Goal: Entertainment & Leisure: Browse casually

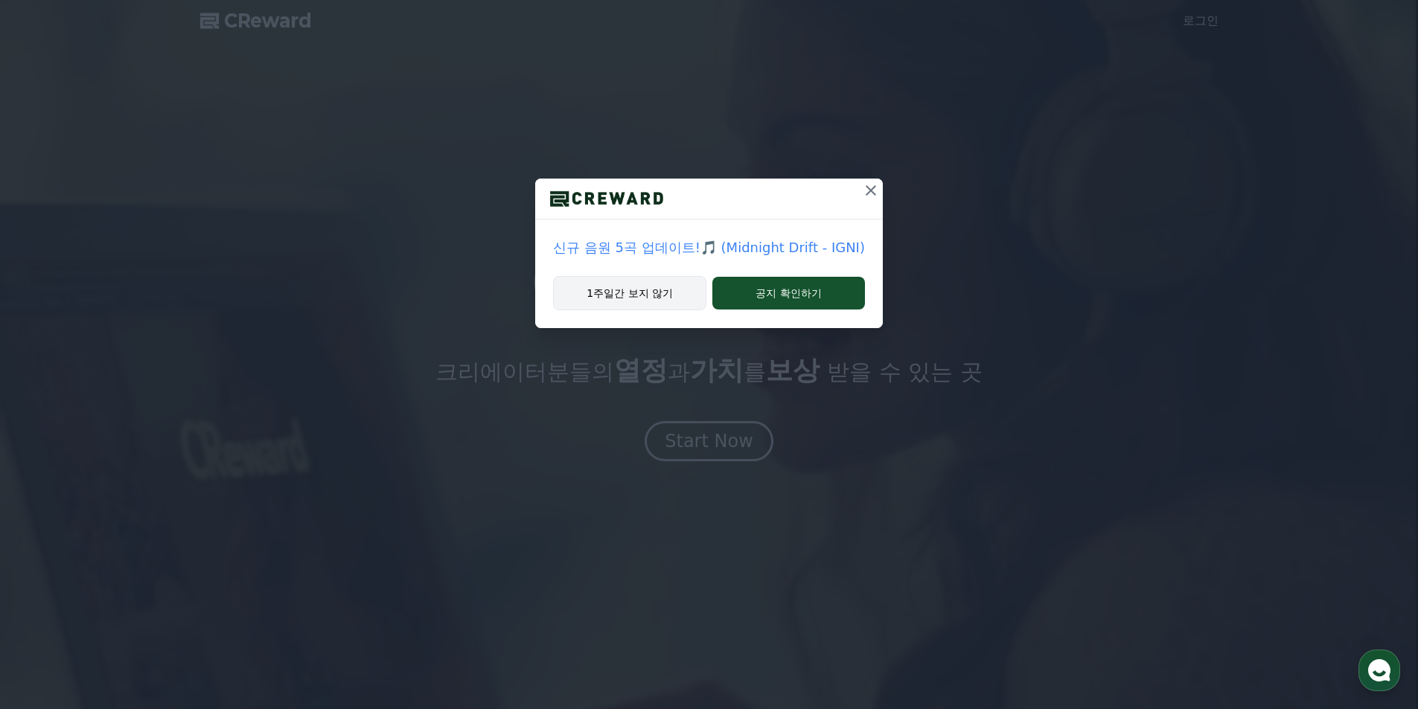
click at [643, 287] on button "1주일간 보지 않기" at bounding box center [629, 293] width 153 height 34
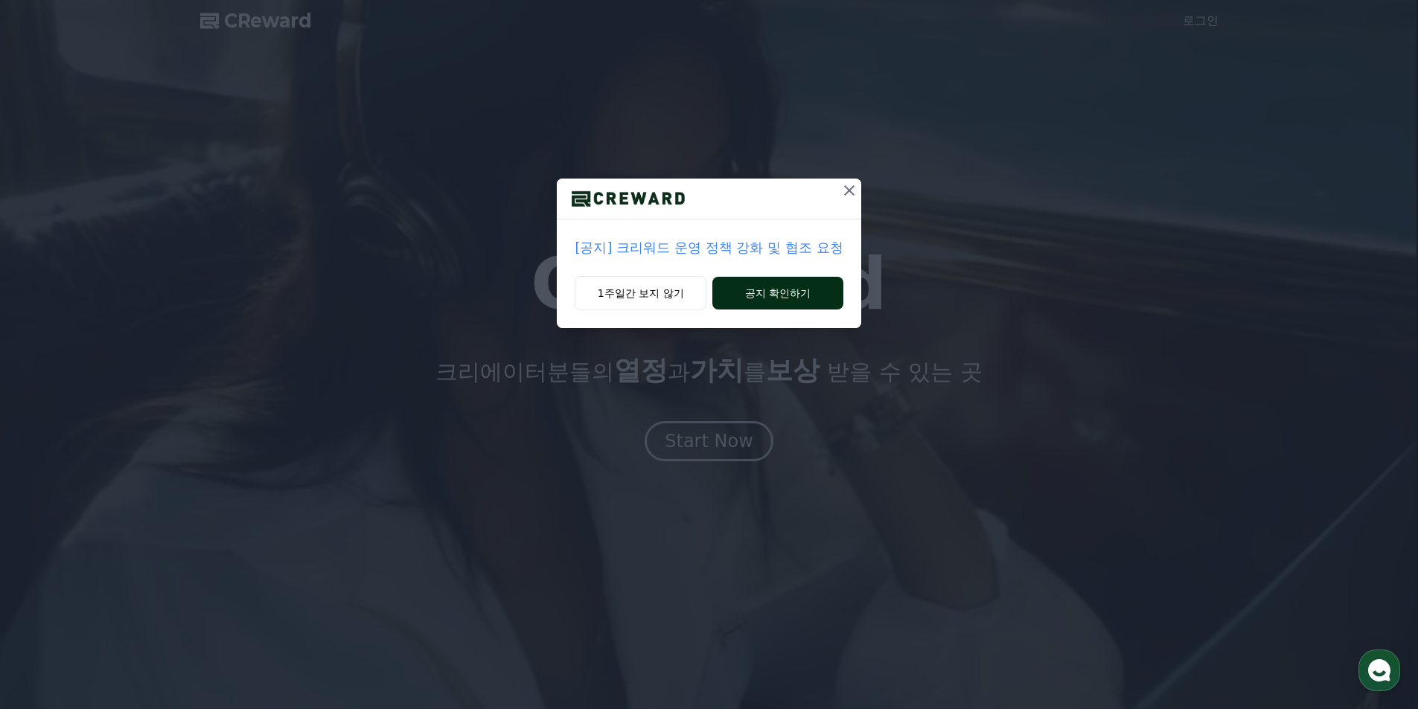
click at [811, 292] on button "공지 확인하기" at bounding box center [777, 293] width 130 height 33
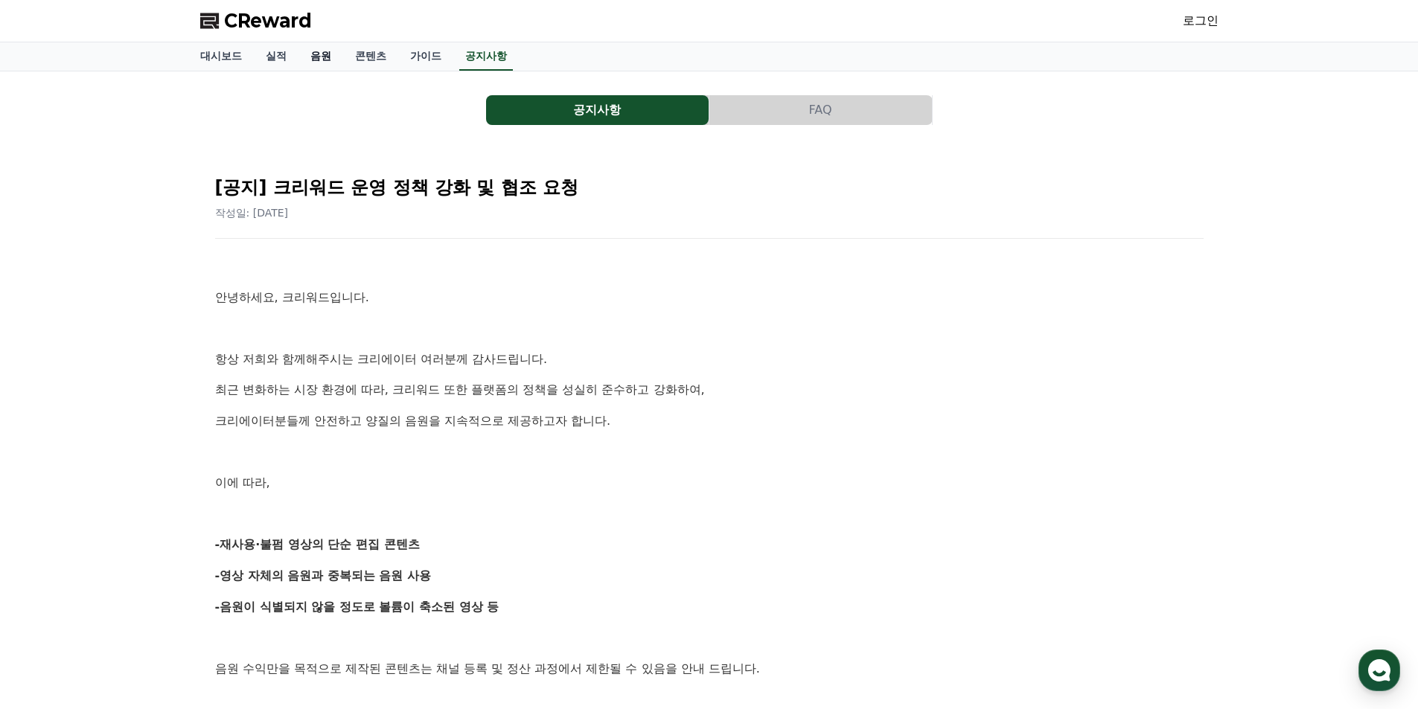
click at [329, 57] on link "음원" at bounding box center [321, 56] width 45 height 28
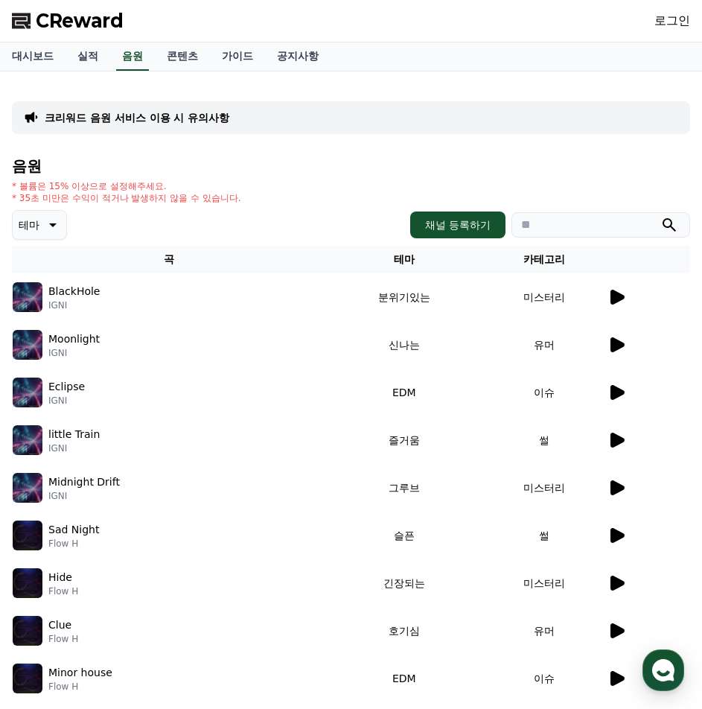
click at [45, 225] on icon at bounding box center [51, 225] width 18 height 18
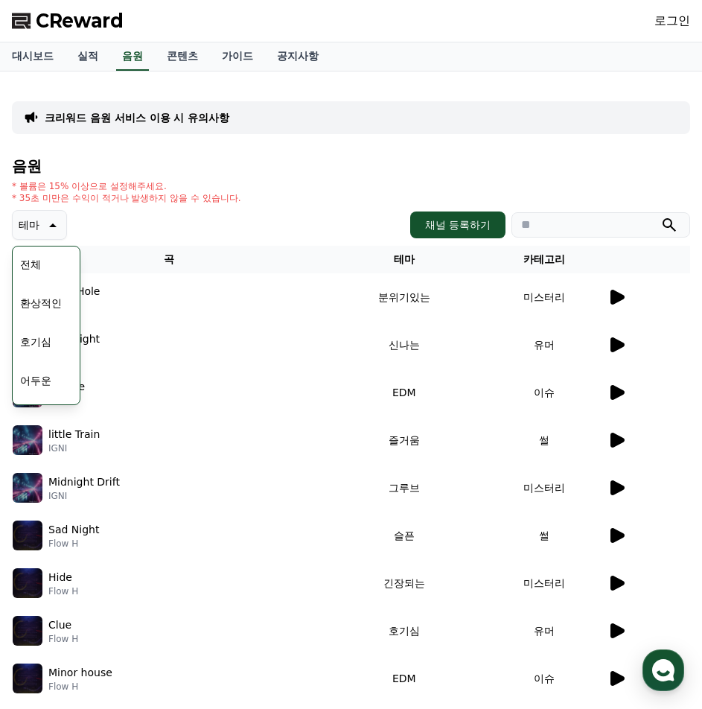
click at [126, 202] on p "* 35초 미만은 수익이 적거나 발생하지 않을 수 있습니다." at bounding box center [126, 198] width 229 height 12
click at [233, 233] on div "테마 테마 전체 환상적인 호기심 어두운 밝은 통통튀는 신나는 반전 웅장한 드라마틱 즐거움 분위기있는 EDM 그루브 슬픈 잔잔한 귀여운 감동적인…" at bounding box center [351, 225] width 678 height 30
click at [48, 232] on icon at bounding box center [51, 225] width 18 height 18
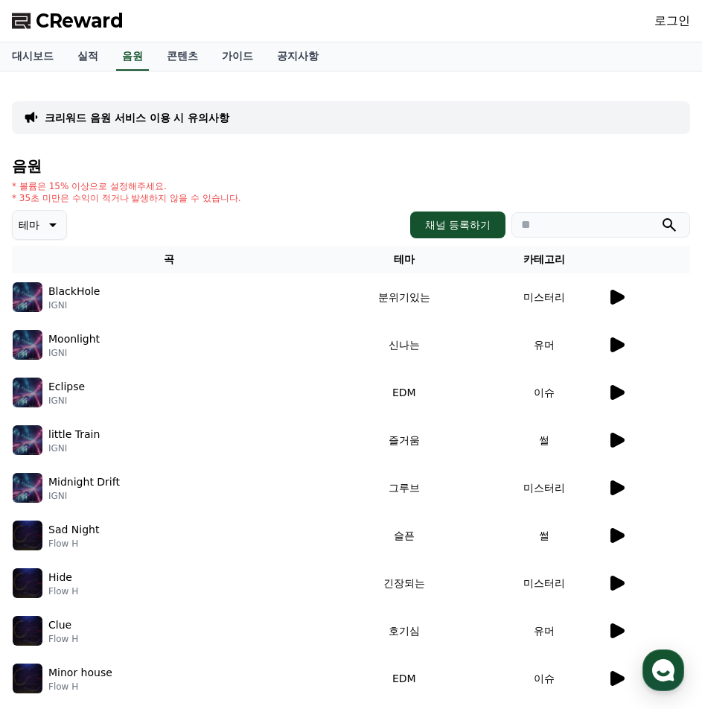
click at [622, 490] on icon at bounding box center [617, 487] width 14 height 15
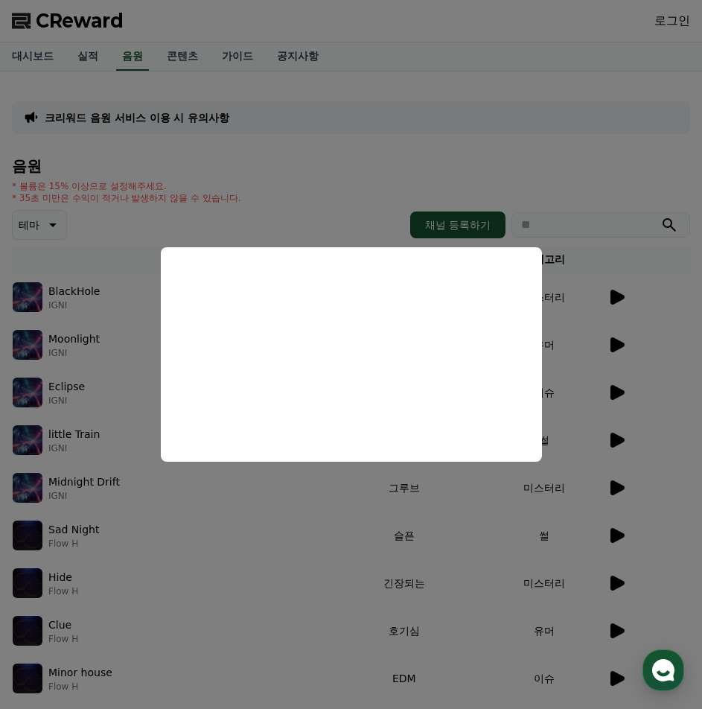
click at [336, 147] on button "close modal" at bounding box center [351, 354] width 702 height 709
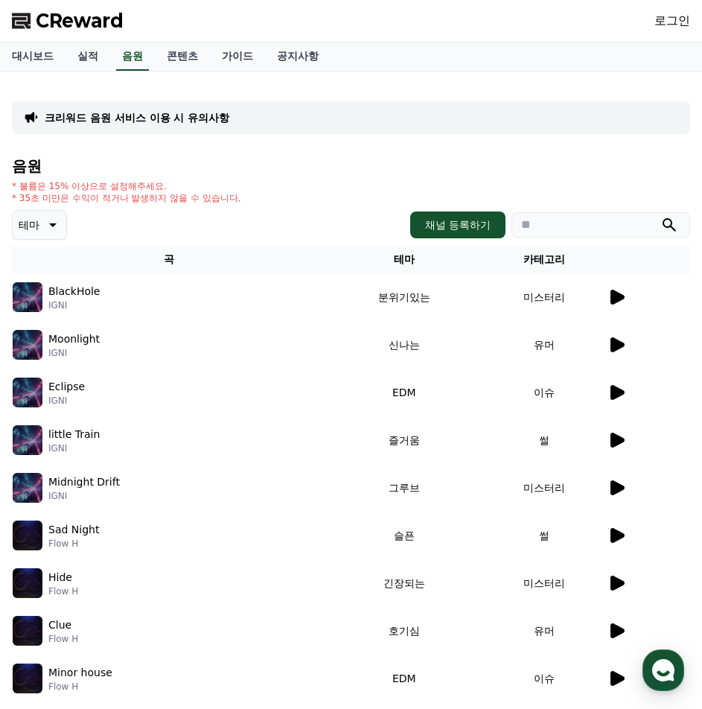
click at [625, 299] on icon at bounding box center [616, 297] width 18 height 18
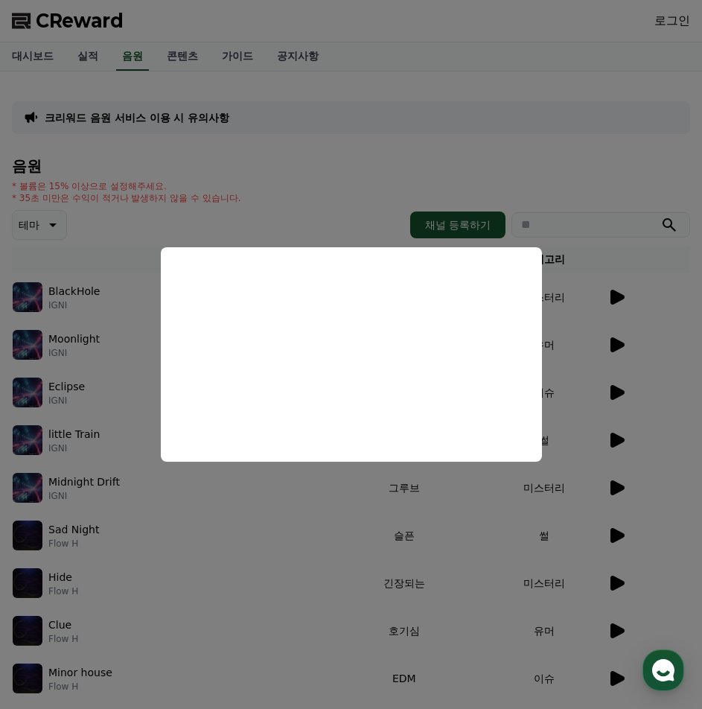
click at [363, 212] on button "close modal" at bounding box center [351, 354] width 702 height 709
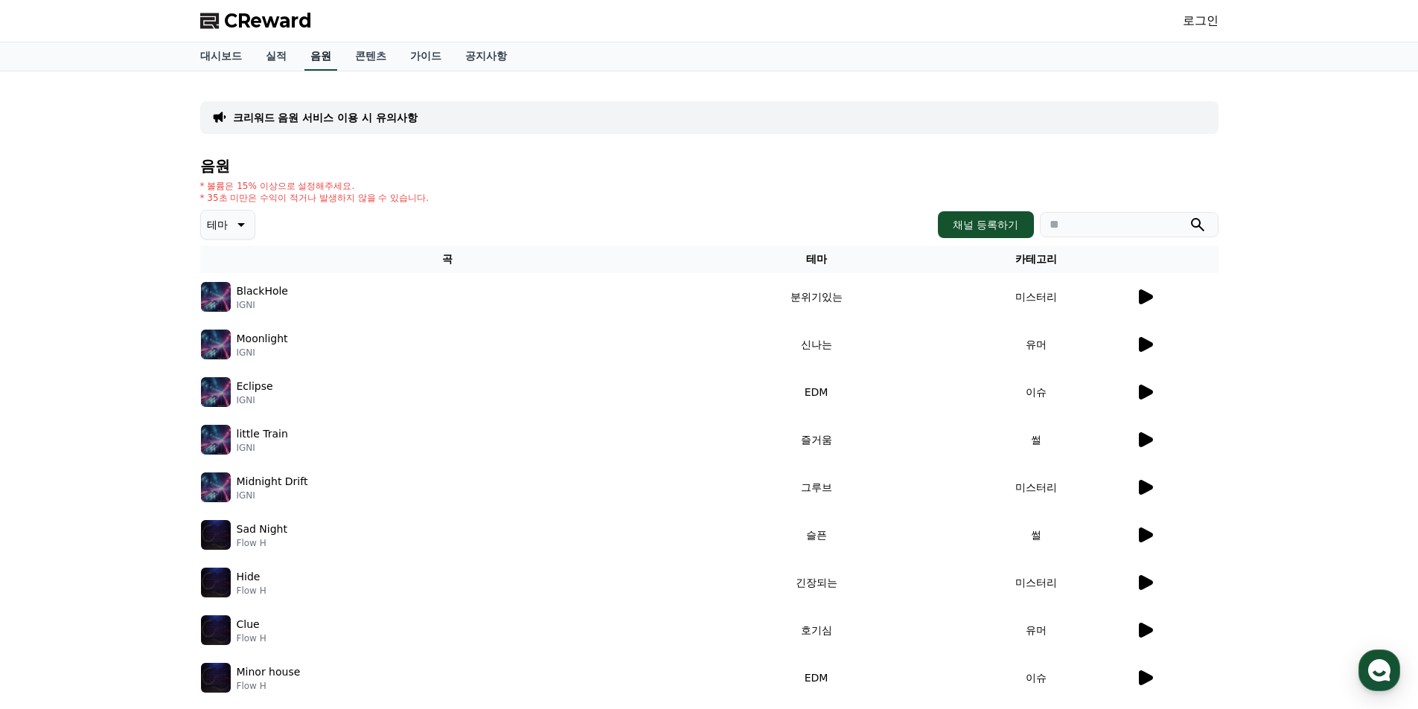
click at [325, 58] on link "음원" at bounding box center [320, 56] width 33 height 28
click at [261, 18] on span "CReward" at bounding box center [268, 21] width 88 height 24
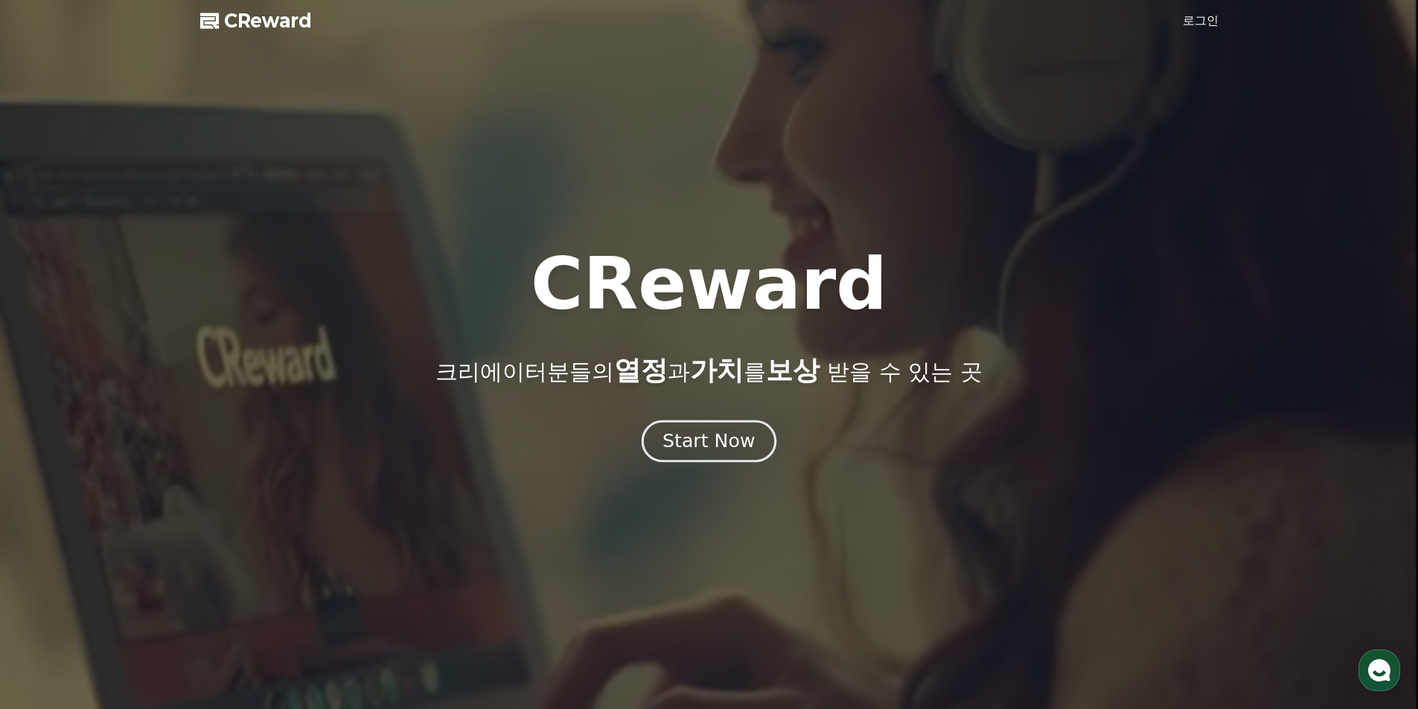
click at [692, 450] on div "Start Now" at bounding box center [709, 441] width 92 height 25
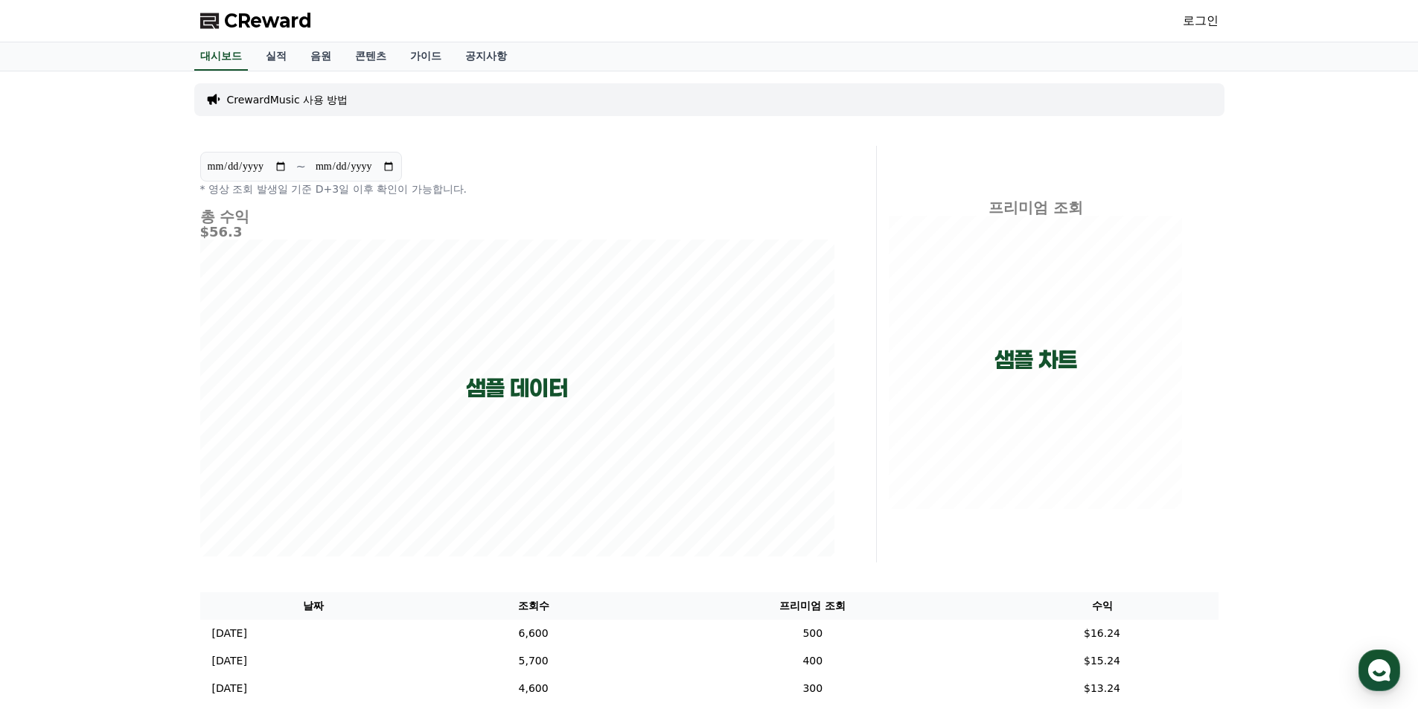
click at [1193, 22] on link "로그인" at bounding box center [1201, 21] width 36 height 18
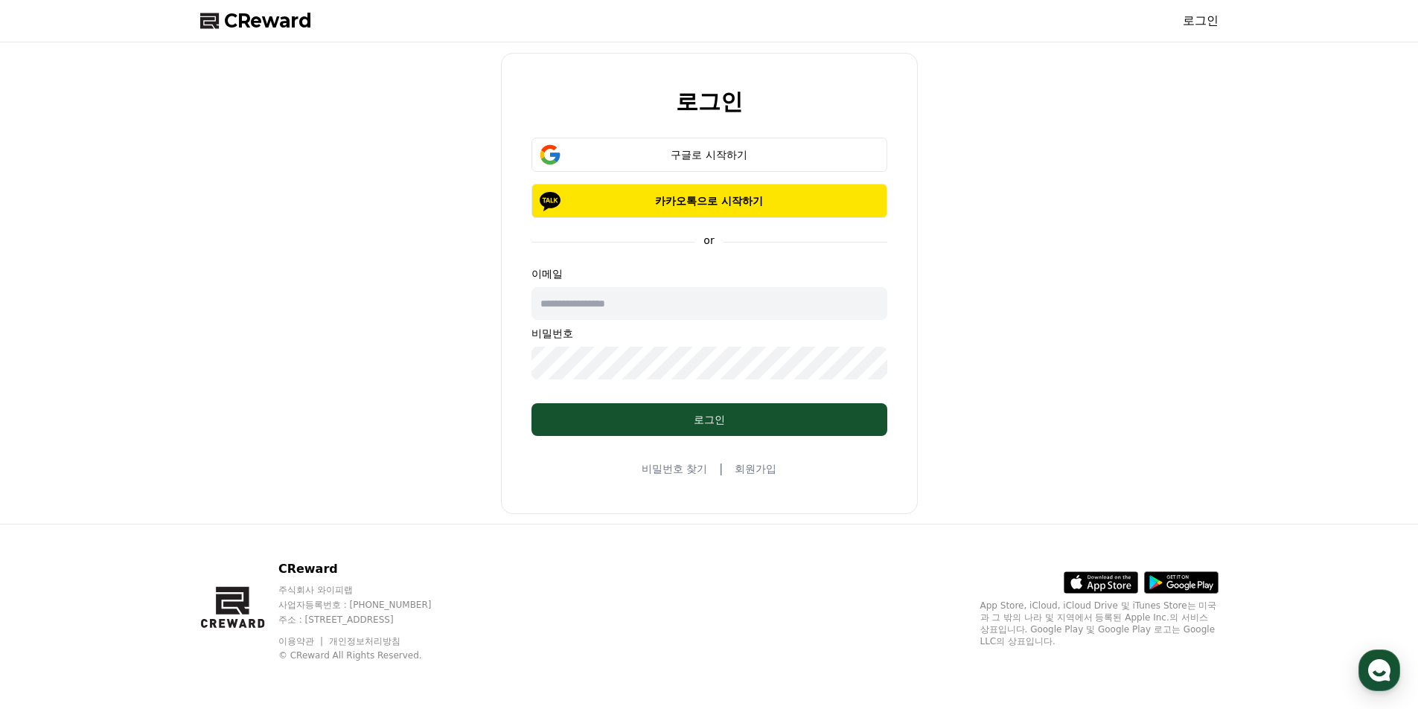
click at [668, 299] on input "text" at bounding box center [710, 303] width 356 height 33
type input "**********"
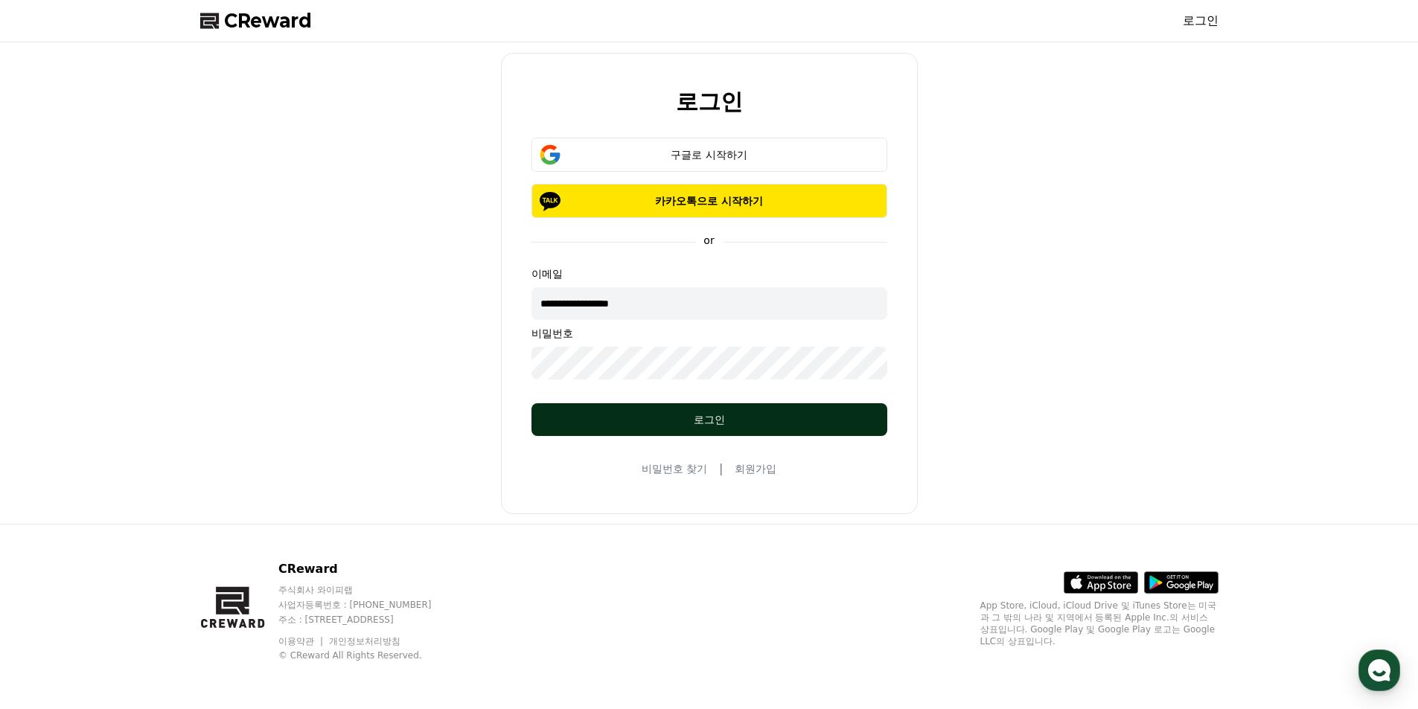
click at [700, 417] on div "로그인" at bounding box center [709, 419] width 296 height 15
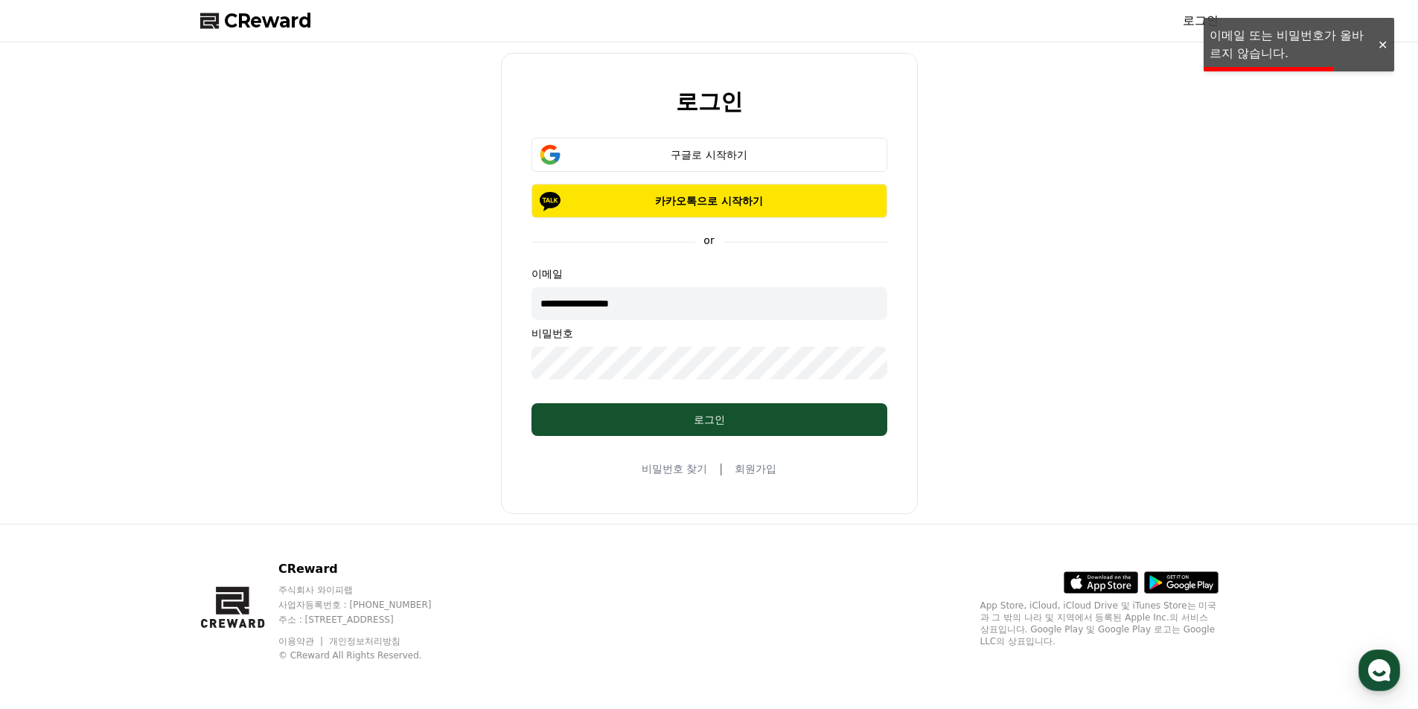
click at [355, 370] on div "**********" at bounding box center [709, 283] width 1030 height 470
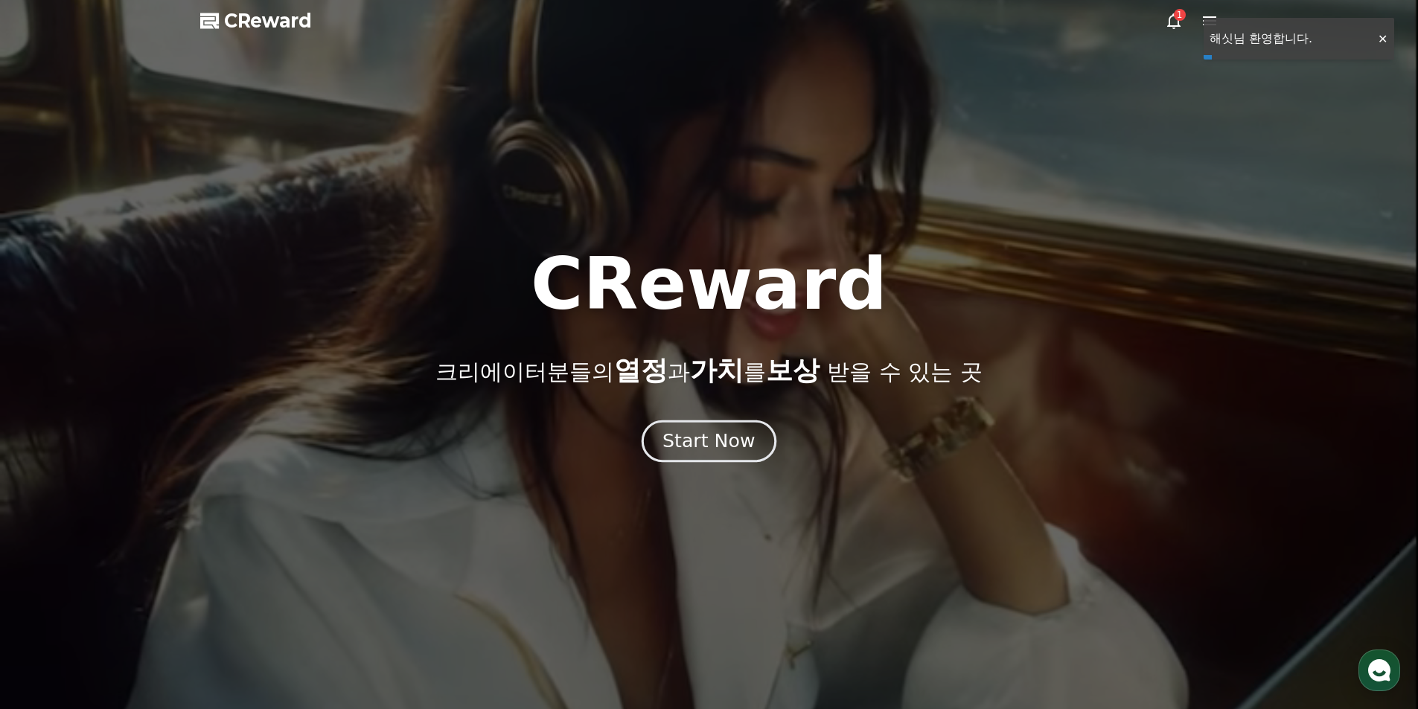
click at [707, 436] on div "Start Now" at bounding box center [709, 441] width 92 height 25
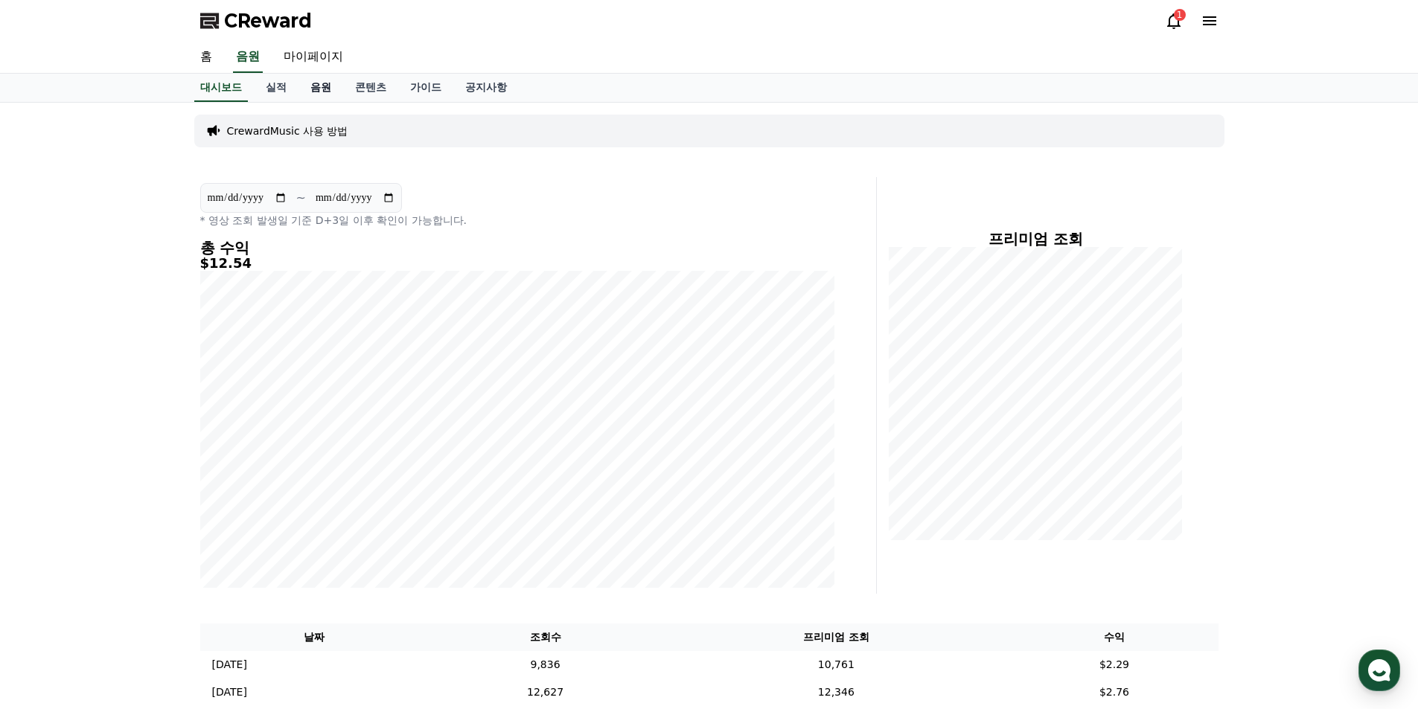
click at [309, 86] on link "음원" at bounding box center [321, 88] width 45 height 28
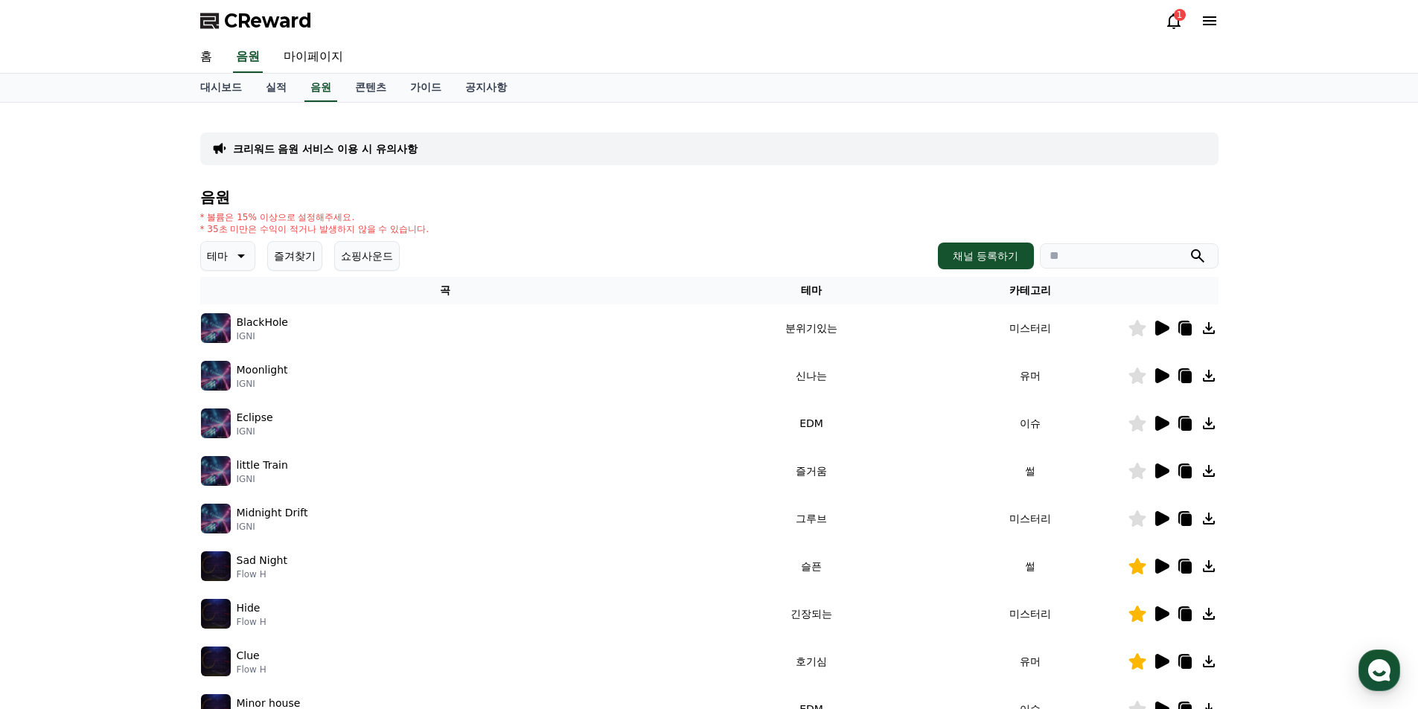
click at [1134, 333] on icon at bounding box center [1137, 328] width 17 height 16
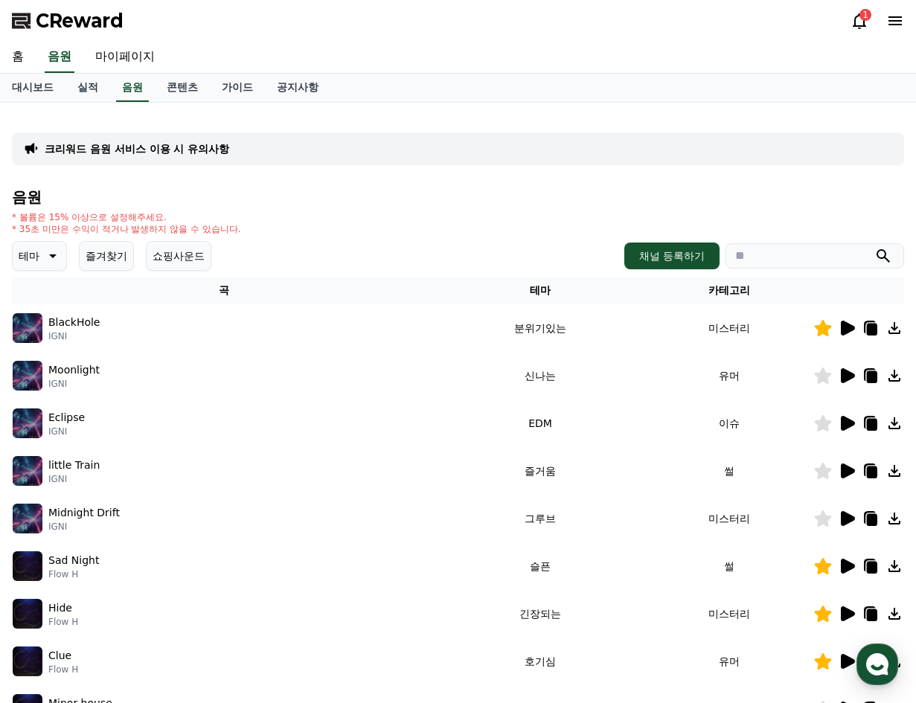
click at [1, 136] on div "크리워드 음원 서비스 이용 시 유의사항 음원 * 볼륨은 15% 이상으로 설정해주세요. * 35초 미만은 수익이 적거나 발생하지 않을 수 있습니…" at bounding box center [458, 463] width 916 height 720
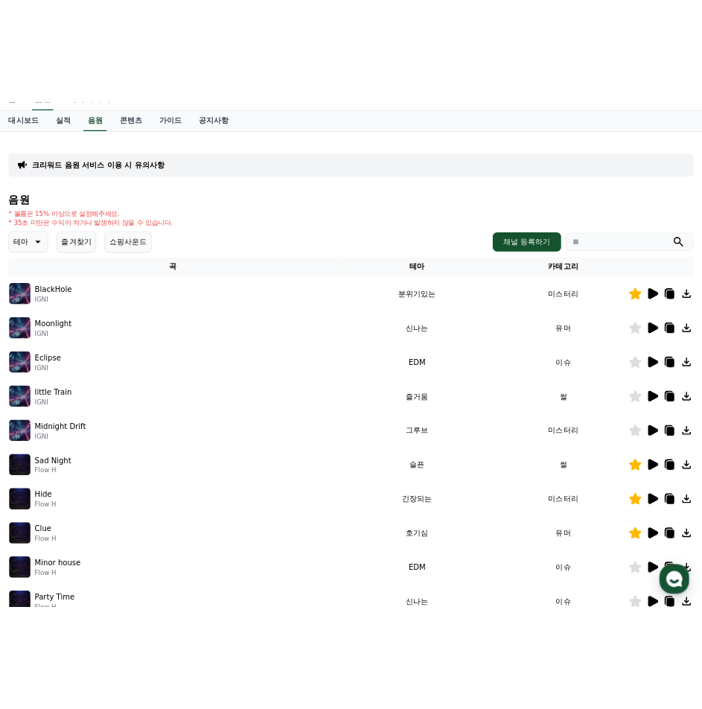
scroll to position [149, 0]
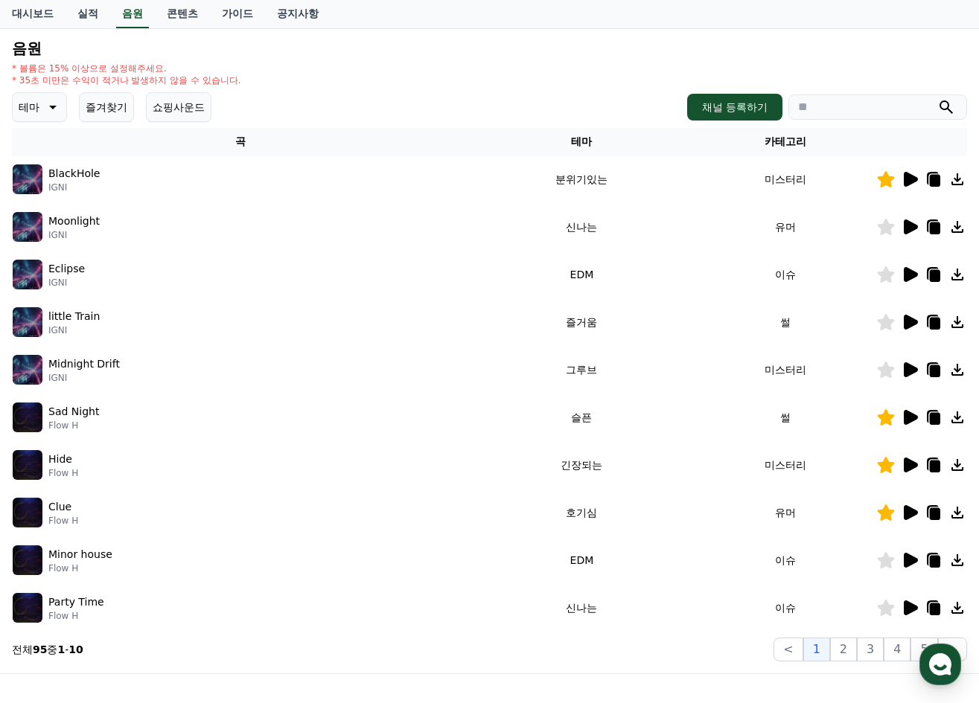
click at [92, 111] on button "즐겨찾기" at bounding box center [106, 107] width 55 height 30
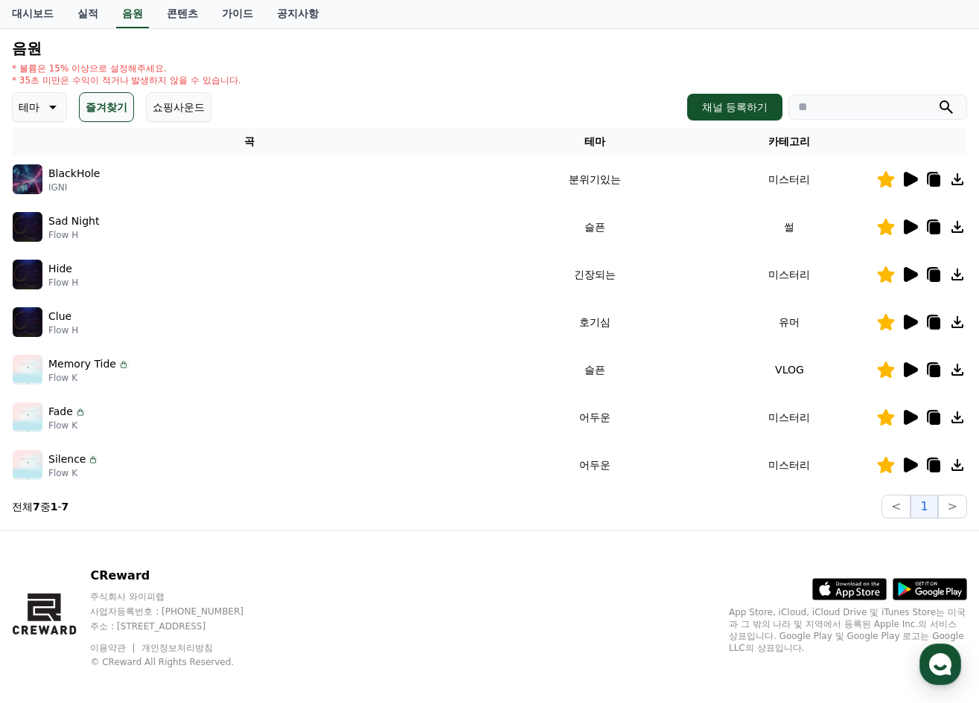
click at [195, 109] on button "쇼핑사운드" at bounding box center [179, 107] width 66 height 30
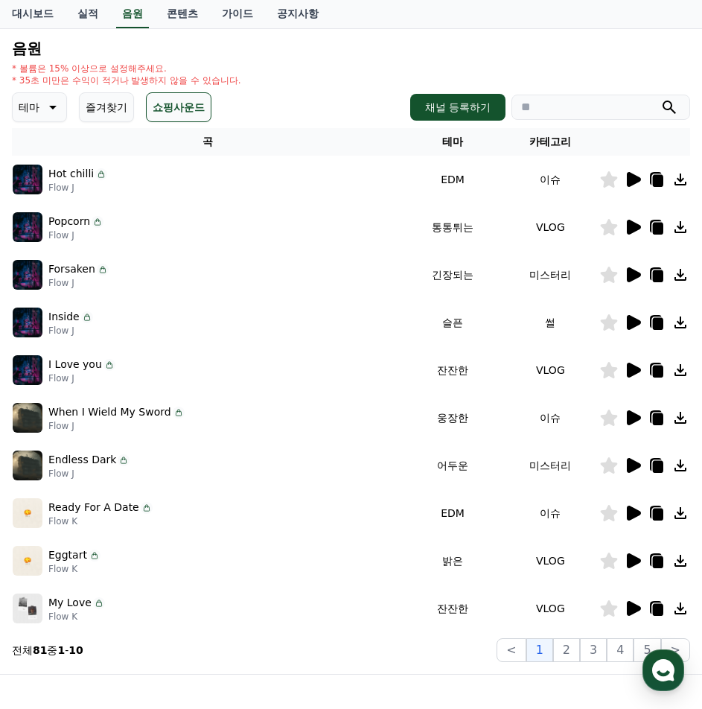
click at [634, 275] on icon at bounding box center [634, 274] width 14 height 15
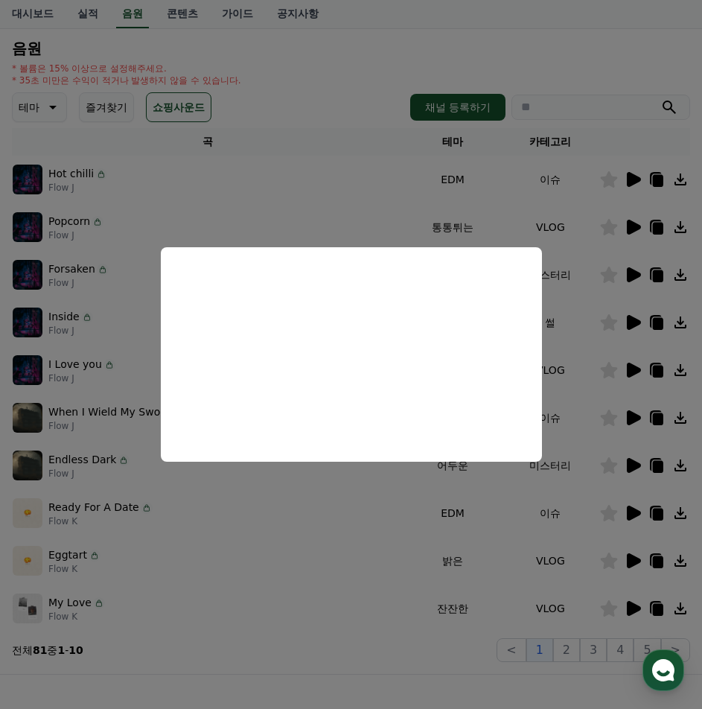
click at [319, 111] on button "close modal" at bounding box center [351, 354] width 702 height 709
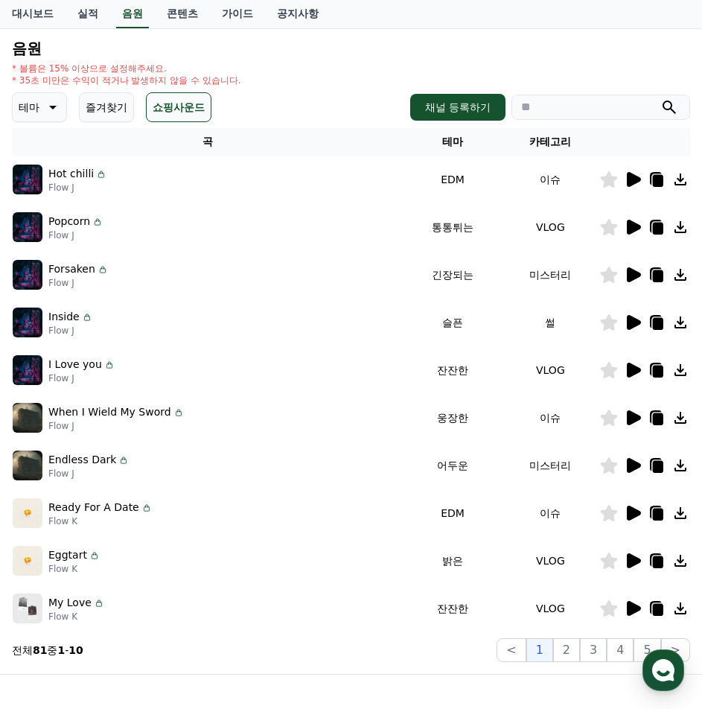
click at [636, 375] on icon at bounding box center [633, 370] width 18 height 18
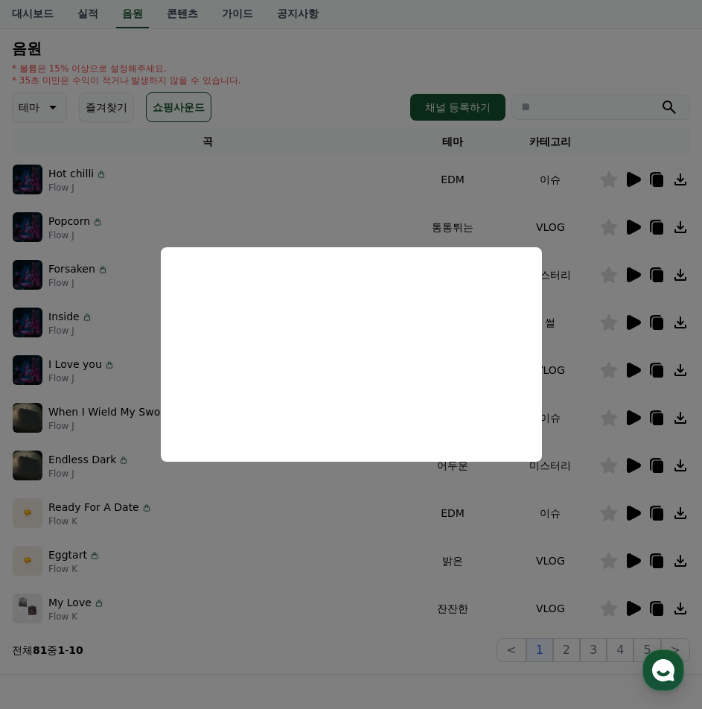
click at [374, 127] on button "close modal" at bounding box center [351, 354] width 702 height 709
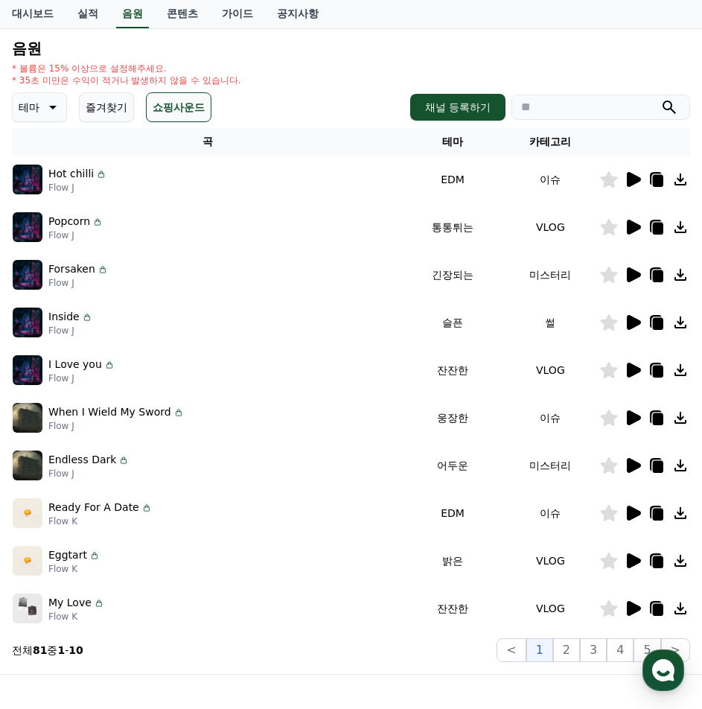
click at [612, 370] on icon at bounding box center [609, 370] width 17 height 16
click at [634, 608] on icon at bounding box center [634, 608] width 14 height 15
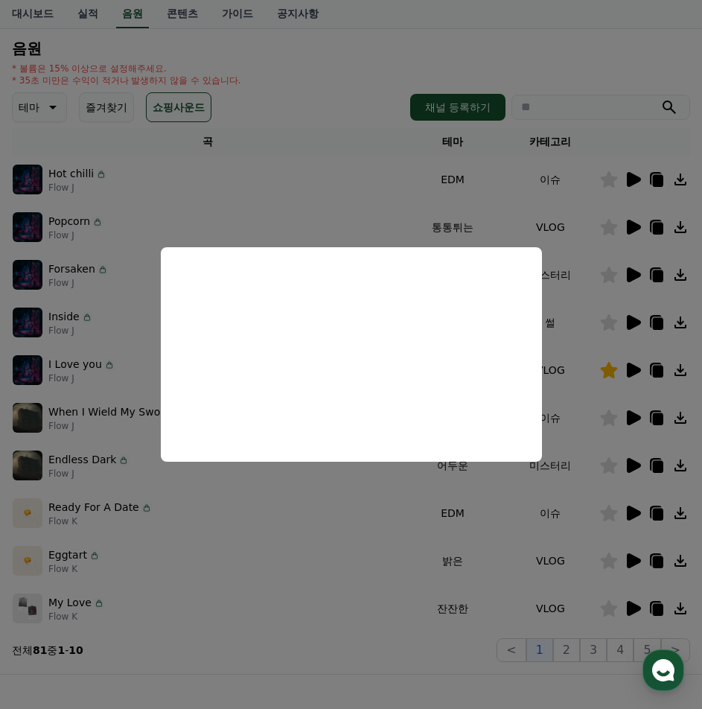
click at [41, 98] on button "close modal" at bounding box center [351, 354] width 702 height 709
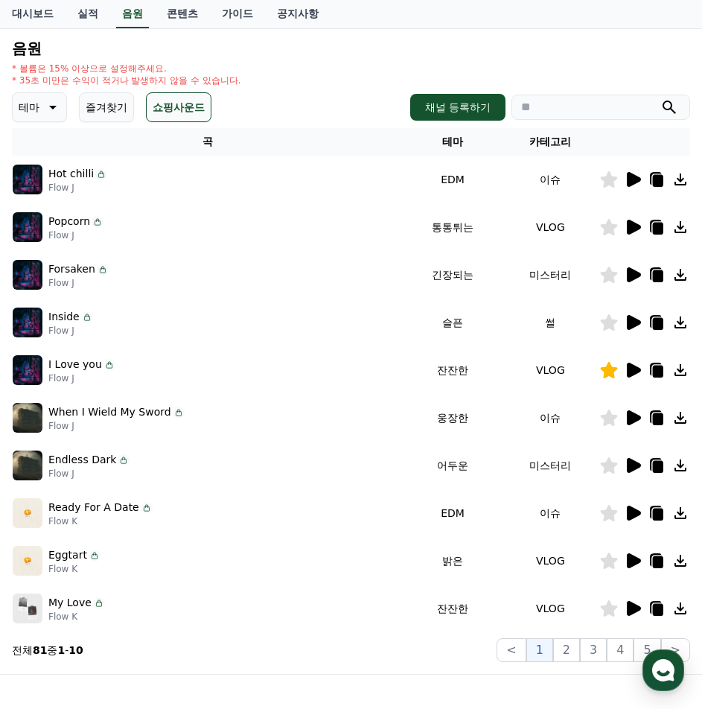
click at [42, 103] on icon at bounding box center [51, 107] width 18 height 18
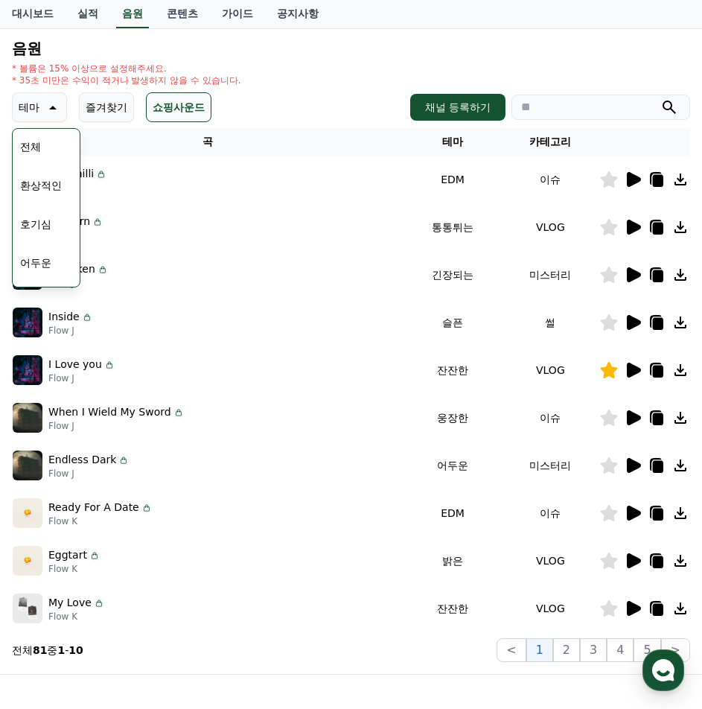
click at [45, 261] on button "어두운" at bounding box center [35, 262] width 43 height 33
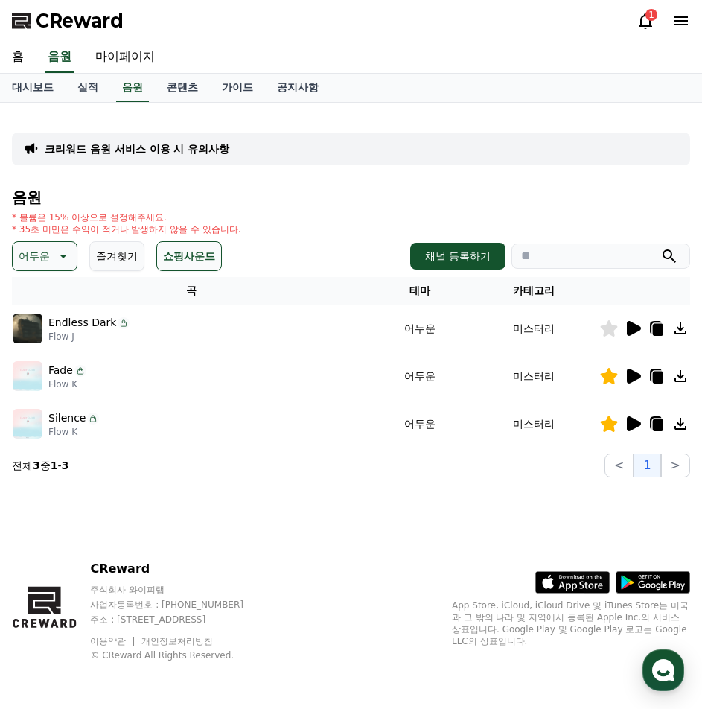
click at [634, 379] on icon at bounding box center [634, 375] width 14 height 15
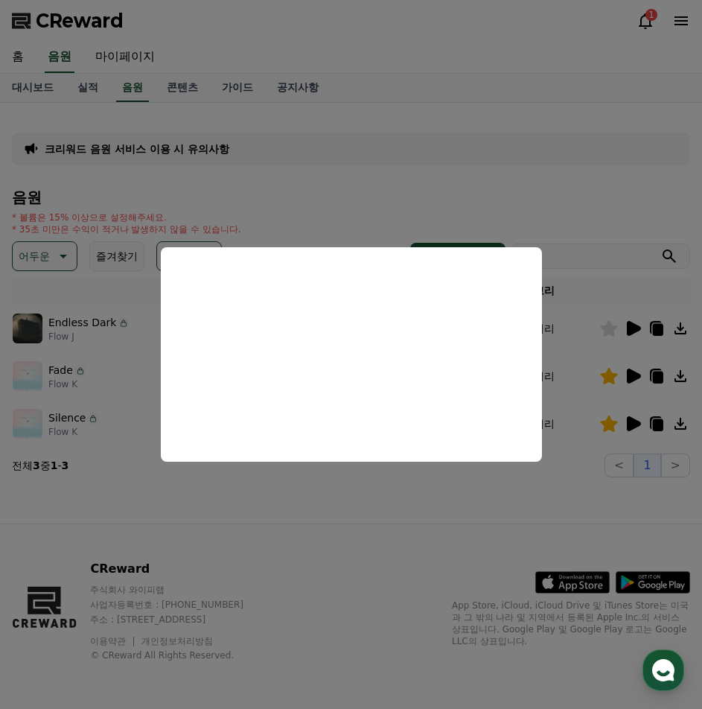
click at [636, 424] on button "close modal" at bounding box center [351, 354] width 702 height 709
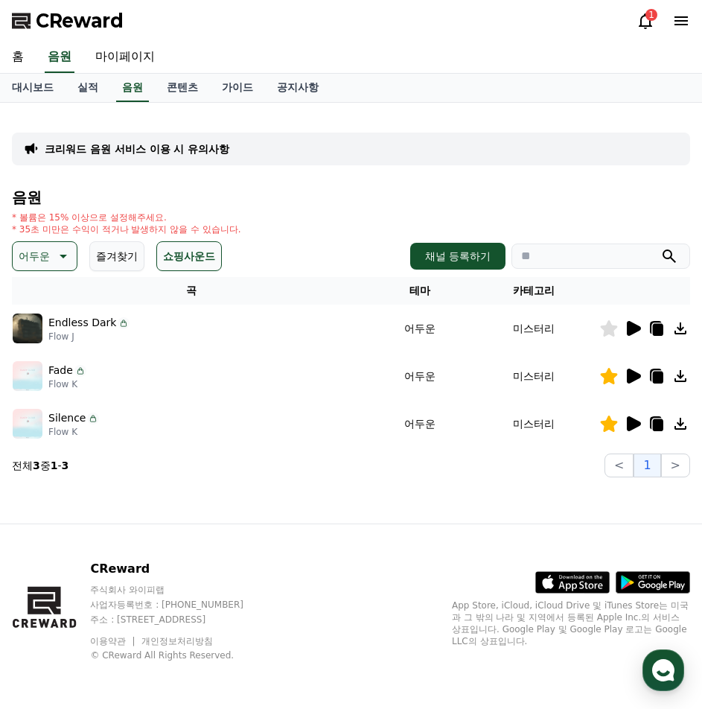
click at [628, 424] on icon at bounding box center [634, 423] width 14 height 15
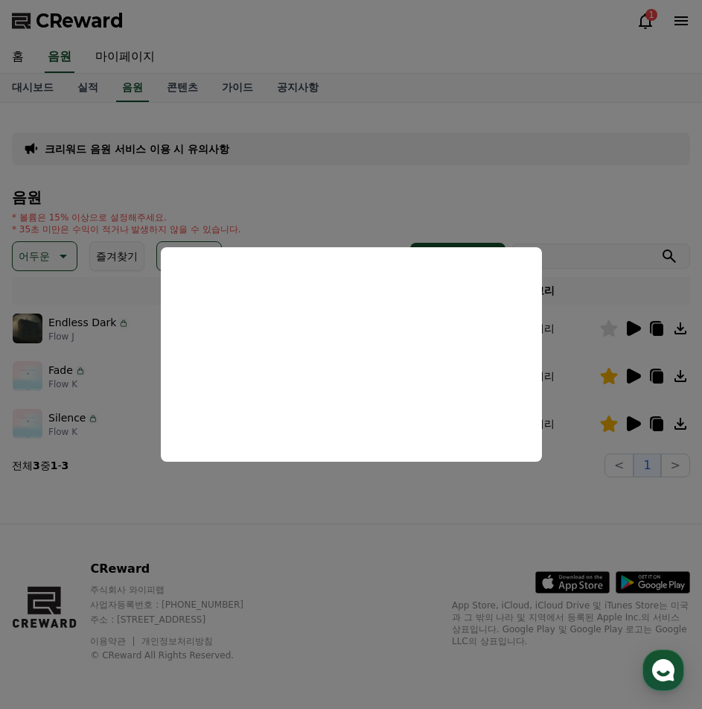
click at [366, 531] on button "close modal" at bounding box center [351, 354] width 702 height 709
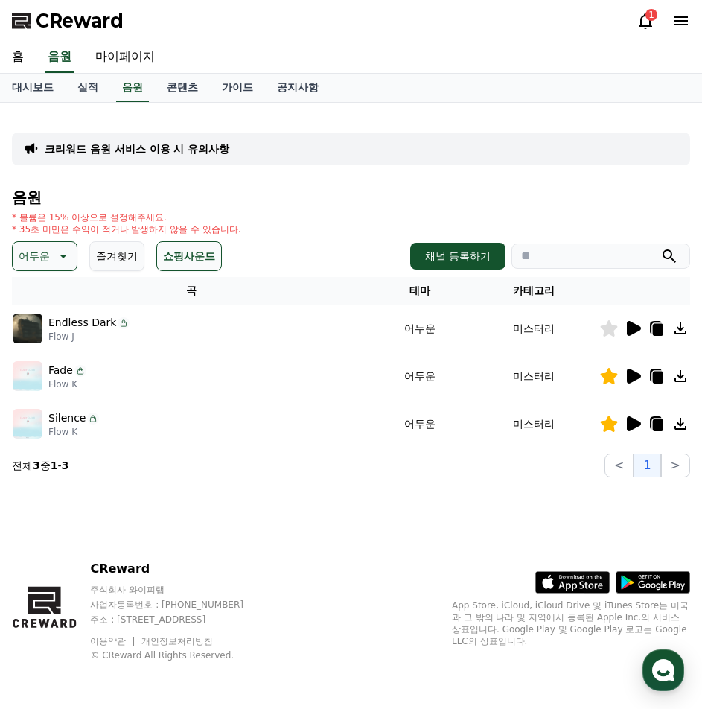
click at [118, 254] on button "즐겨찾기" at bounding box center [116, 256] width 55 height 30
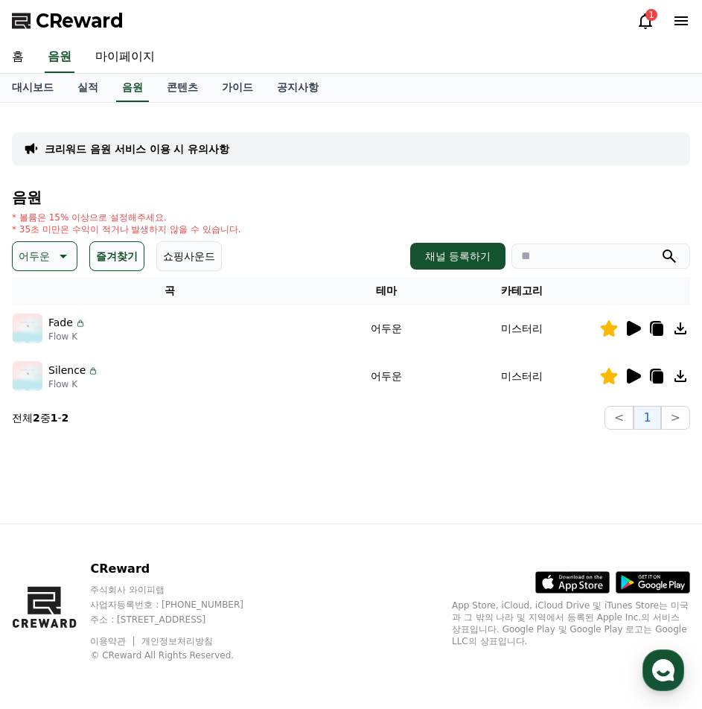
click at [63, 256] on icon at bounding box center [63, 257] width 7 height 4
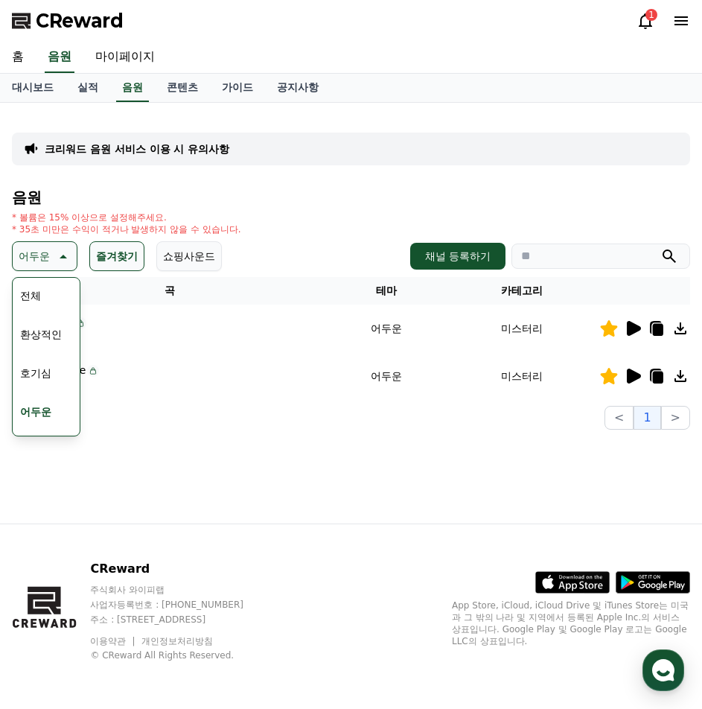
click at [37, 305] on button "전체" at bounding box center [30, 295] width 33 height 33
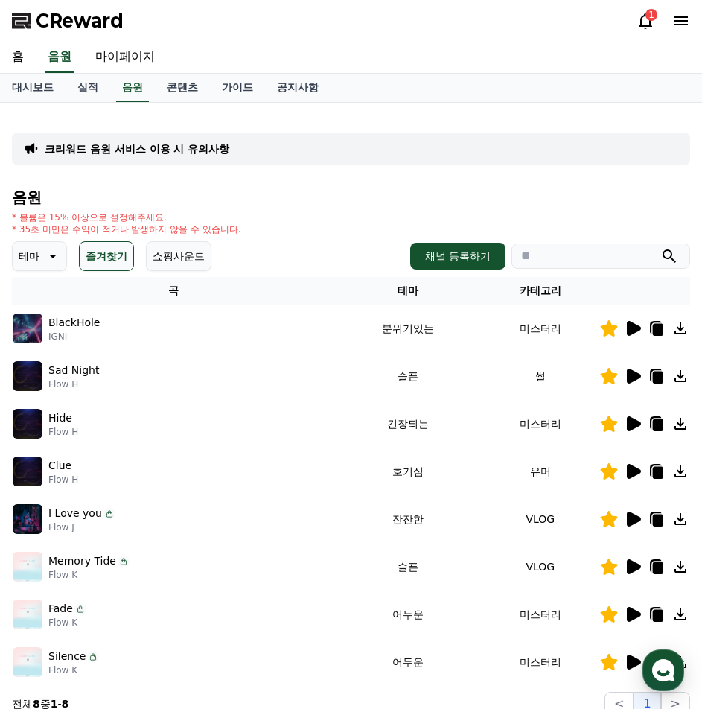
click at [630, 377] on icon at bounding box center [634, 375] width 14 height 15
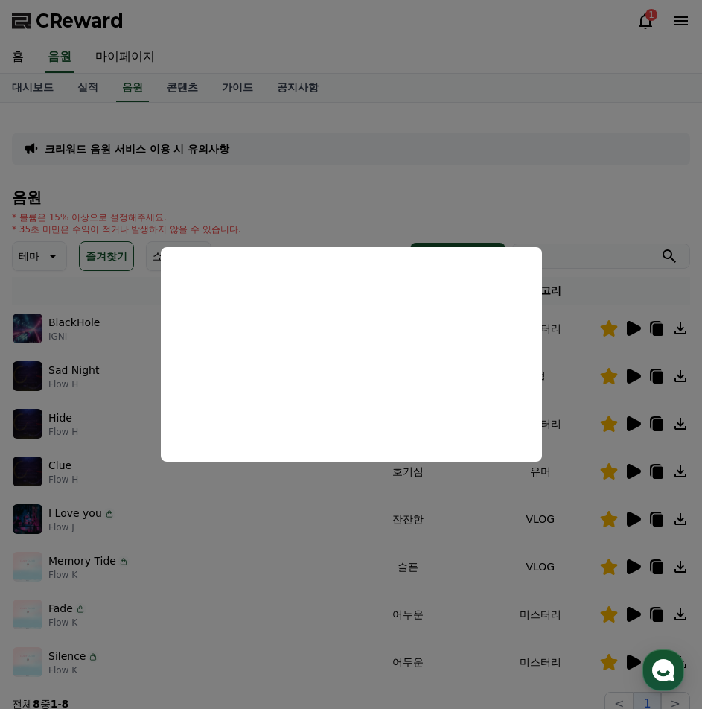
click at [386, 188] on button "close modal" at bounding box center [351, 354] width 702 height 709
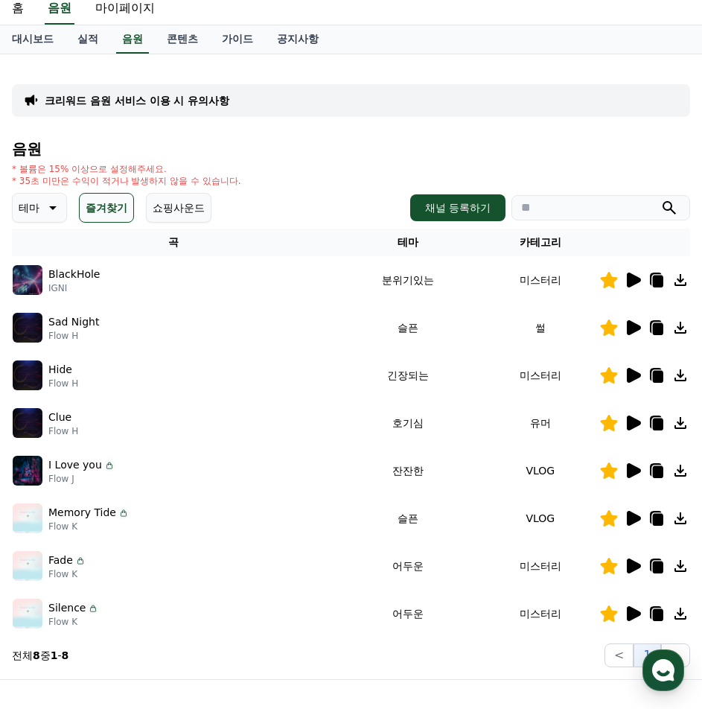
scroll to position [74, 0]
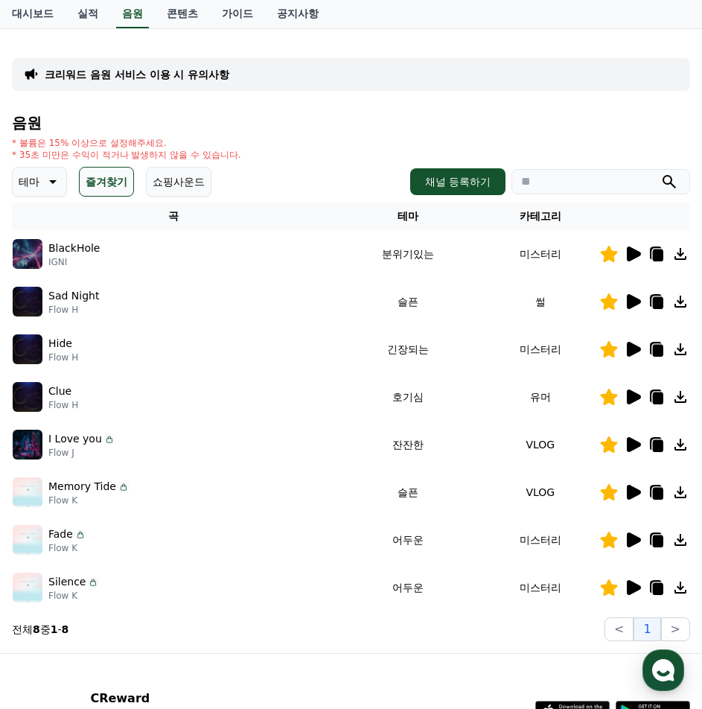
click at [632, 498] on icon at bounding box center [634, 492] width 14 height 15
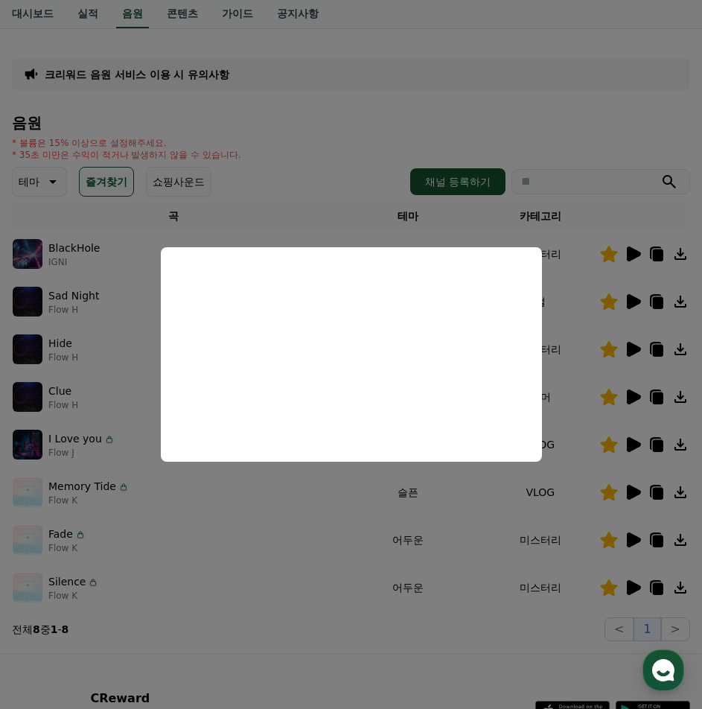
click at [321, 134] on button "close modal" at bounding box center [351, 354] width 702 height 709
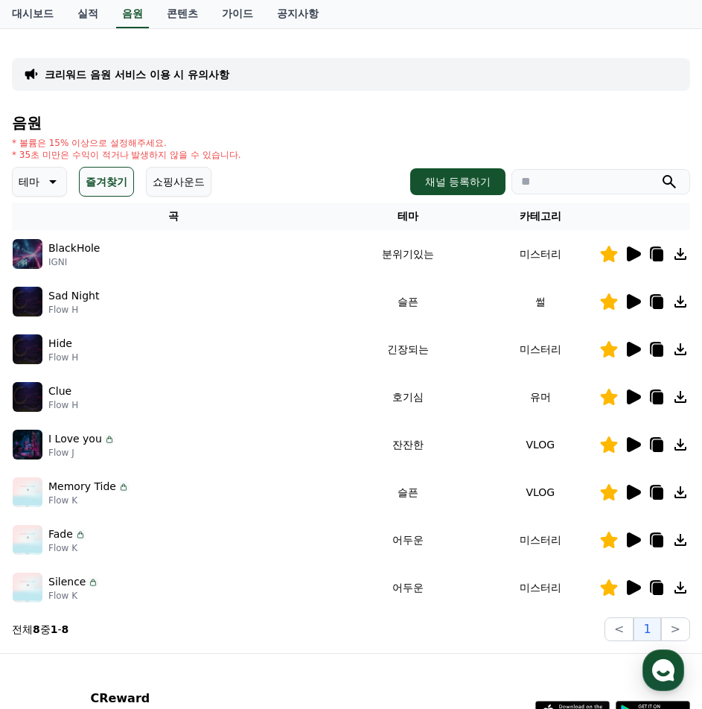
click at [624, 537] on icon at bounding box center [633, 540] width 18 height 18
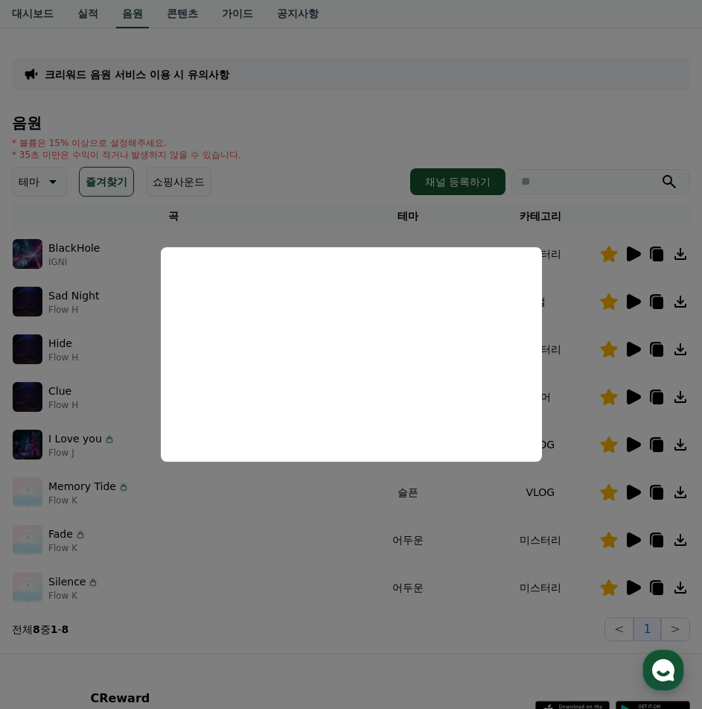
click at [307, 165] on button "close modal" at bounding box center [351, 354] width 702 height 709
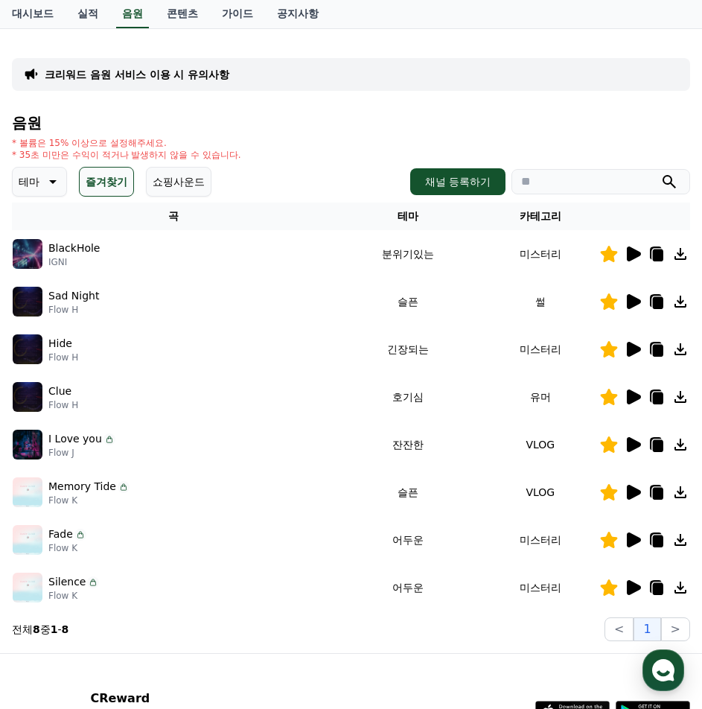
click at [633, 305] on icon at bounding box center [634, 301] width 14 height 15
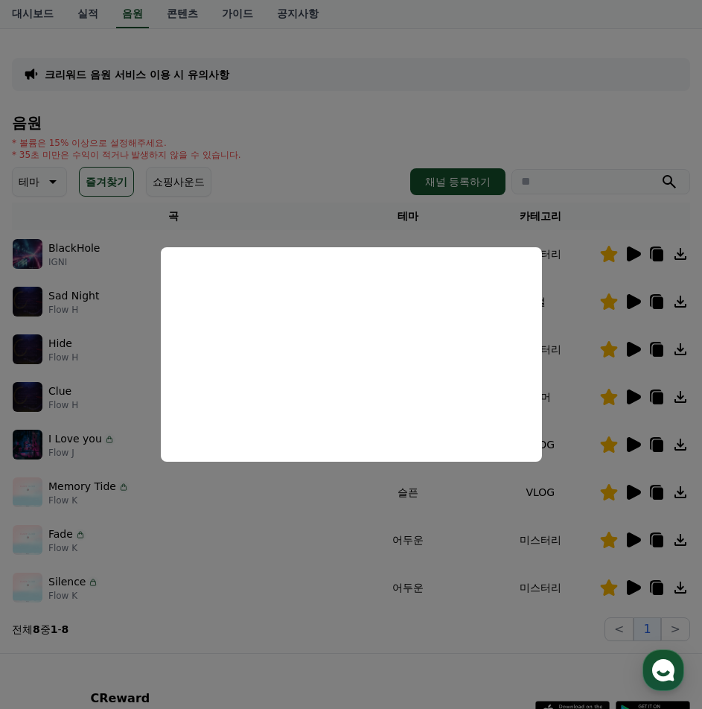
click at [629, 255] on button "close modal" at bounding box center [351, 354] width 702 height 709
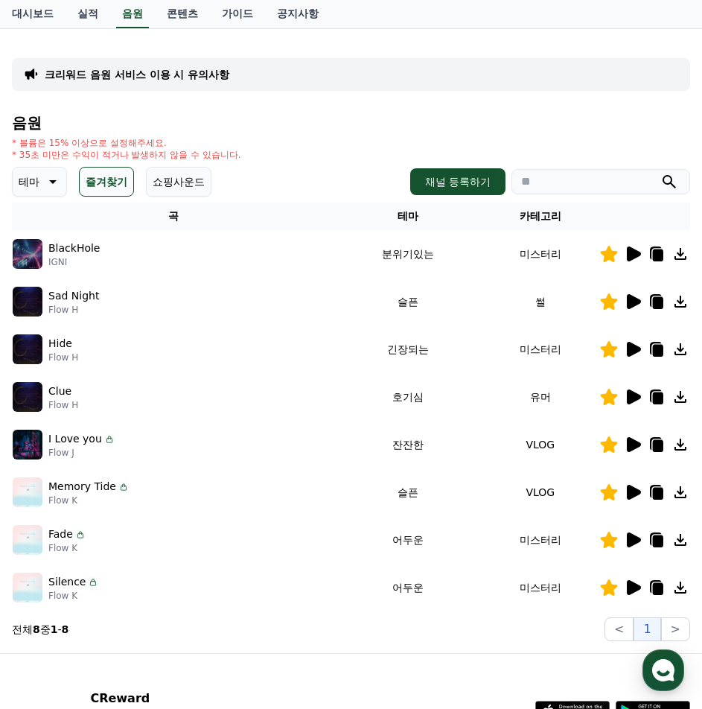
click at [637, 253] on icon at bounding box center [634, 253] width 14 height 15
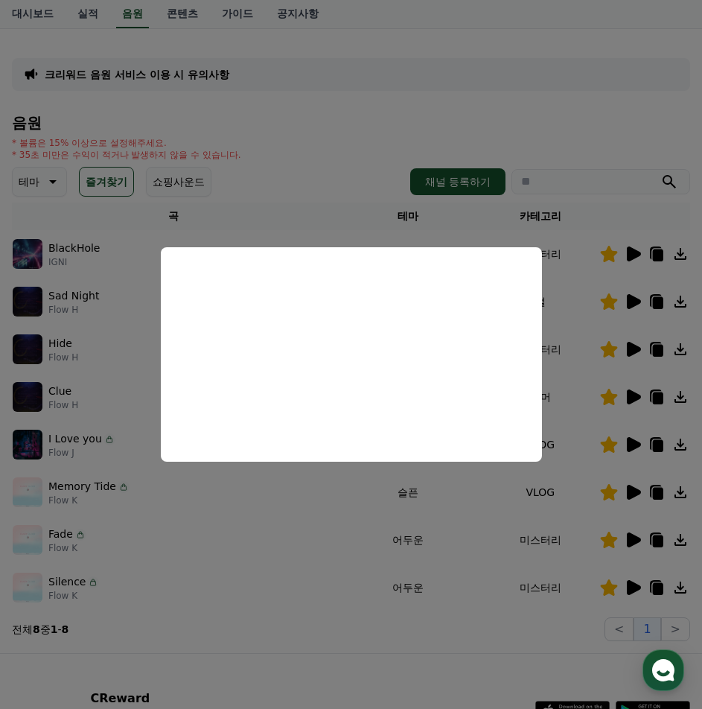
click at [629, 300] on button "close modal" at bounding box center [351, 354] width 702 height 709
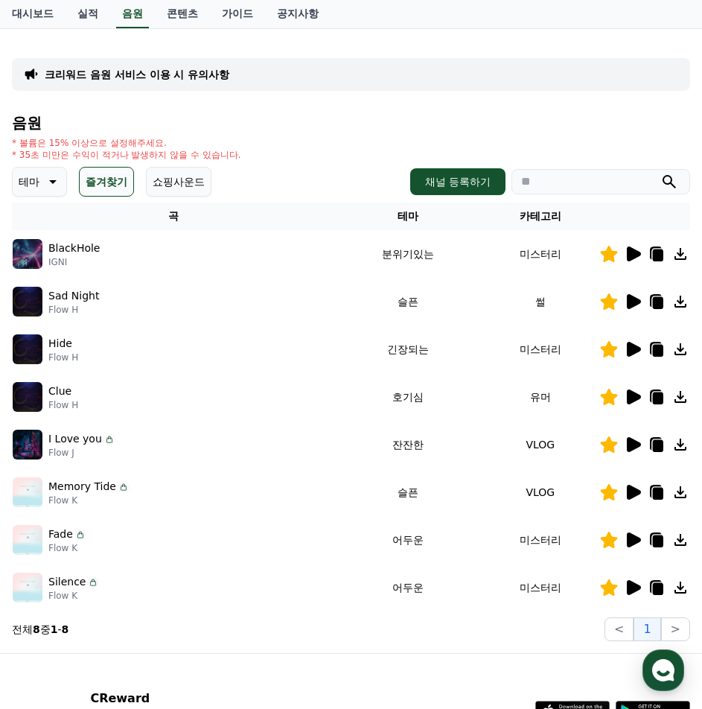
click at [629, 300] on icon at bounding box center [634, 301] width 14 height 15
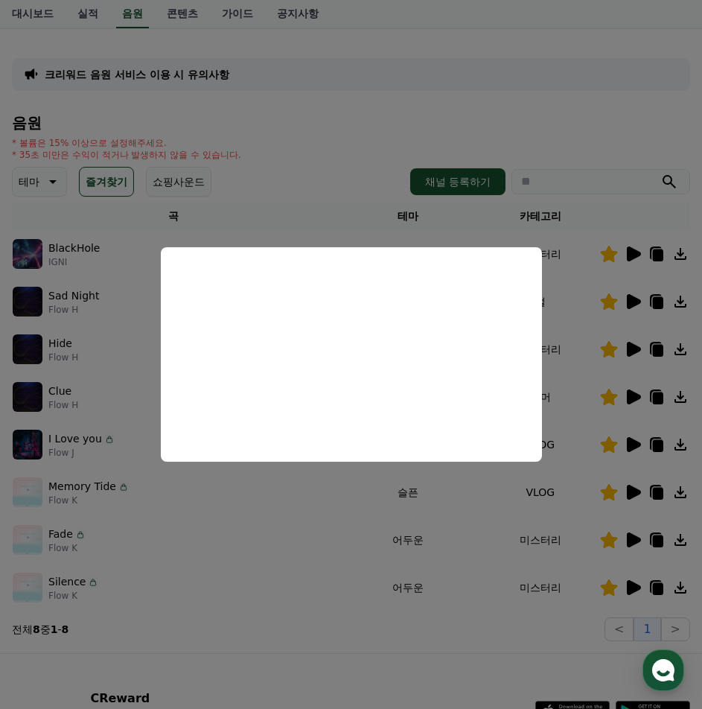
click at [371, 141] on button "close modal" at bounding box center [351, 354] width 702 height 709
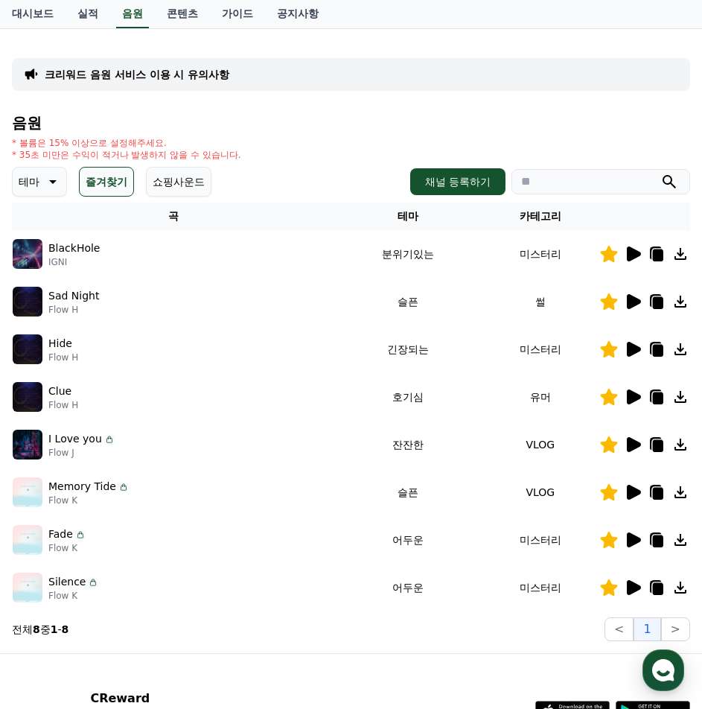
click at [625, 494] on icon at bounding box center [633, 492] width 18 height 18
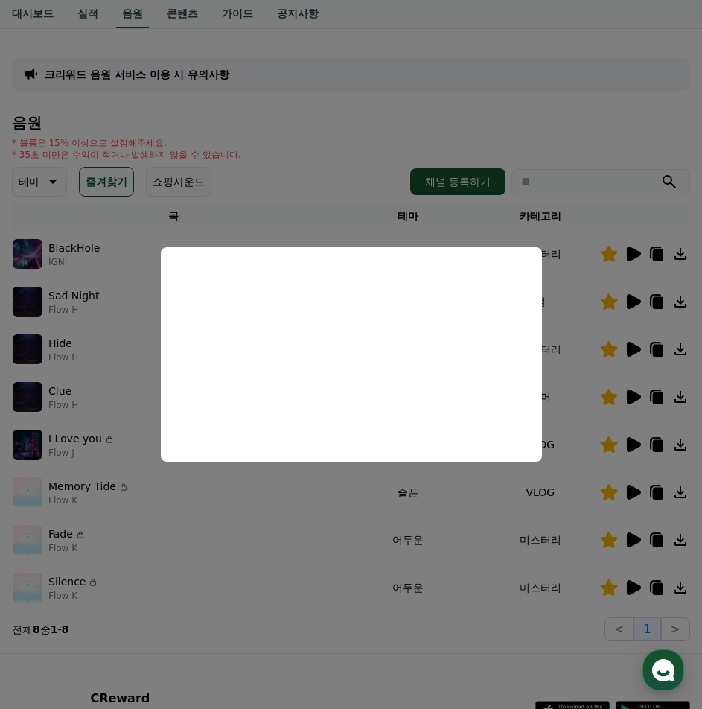
click at [633, 534] on button "close modal" at bounding box center [351, 354] width 702 height 709
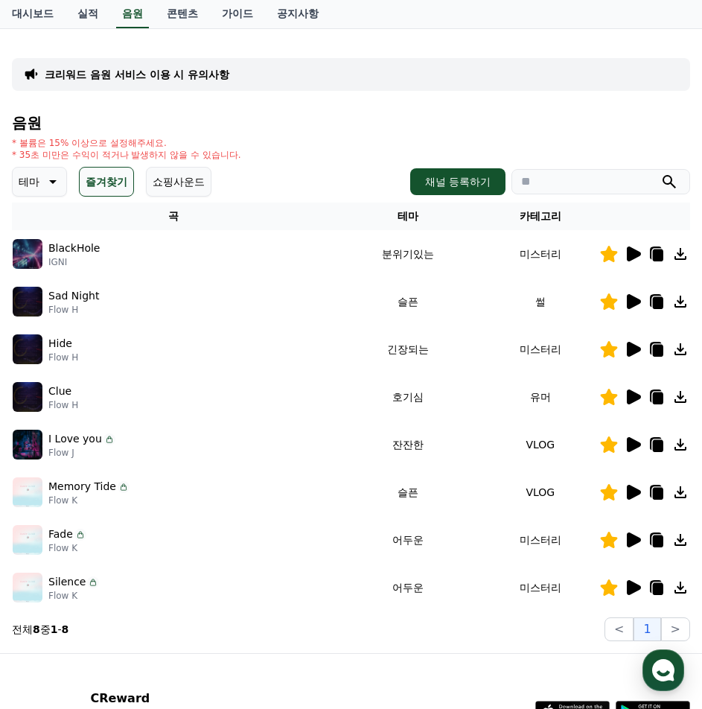
click at [631, 539] on icon at bounding box center [634, 539] width 14 height 15
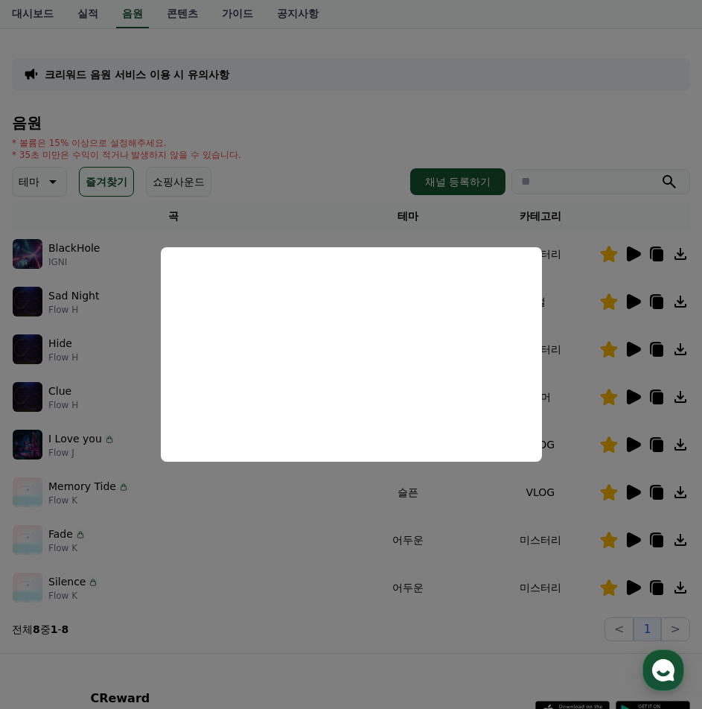
click at [220, 515] on button "close modal" at bounding box center [351, 354] width 702 height 709
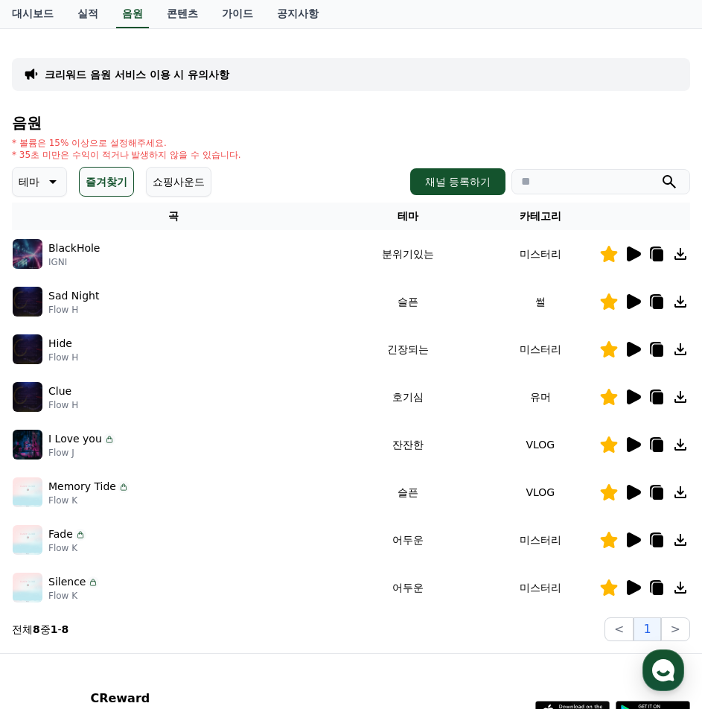
click at [636, 397] on icon at bounding box center [634, 396] width 14 height 15
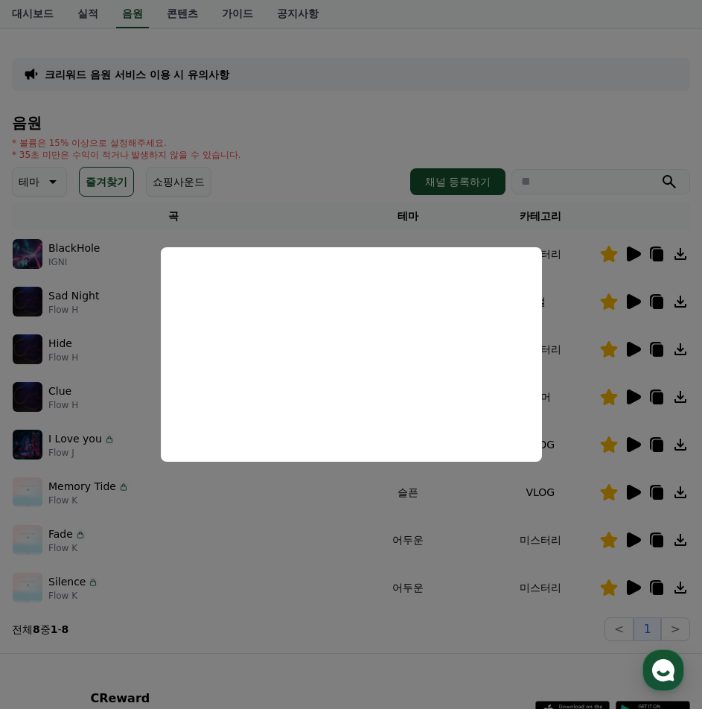
click at [109, 359] on button "close modal" at bounding box center [351, 354] width 702 height 709
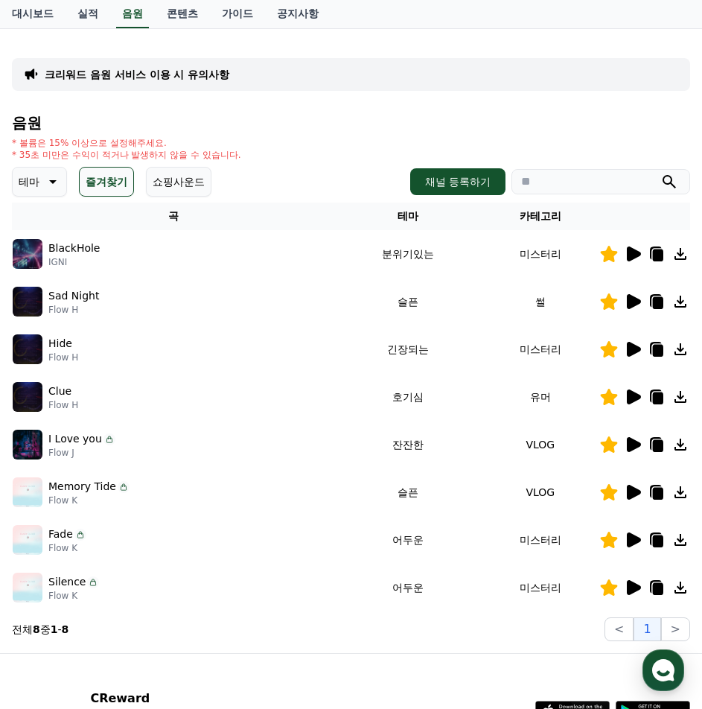
click at [629, 351] on icon at bounding box center [634, 349] width 14 height 15
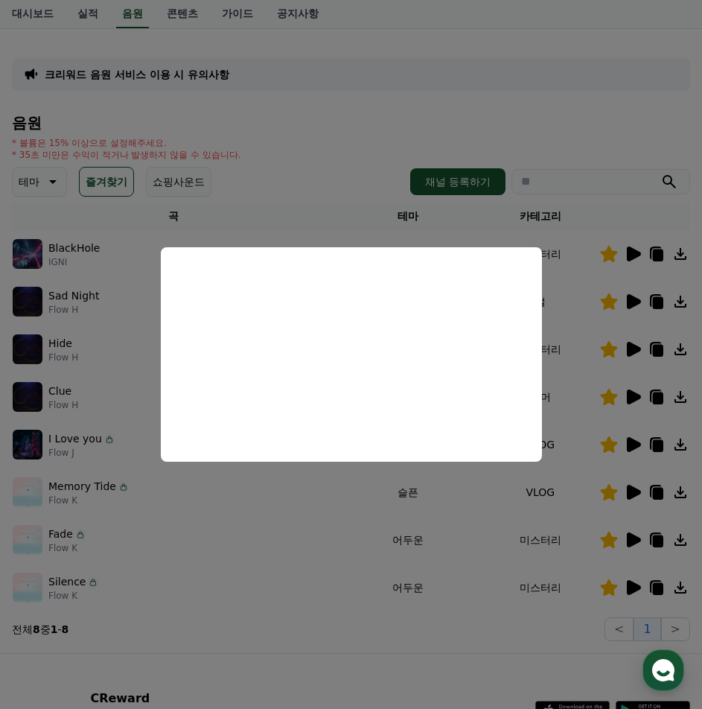
click at [113, 457] on button "close modal" at bounding box center [351, 354] width 702 height 709
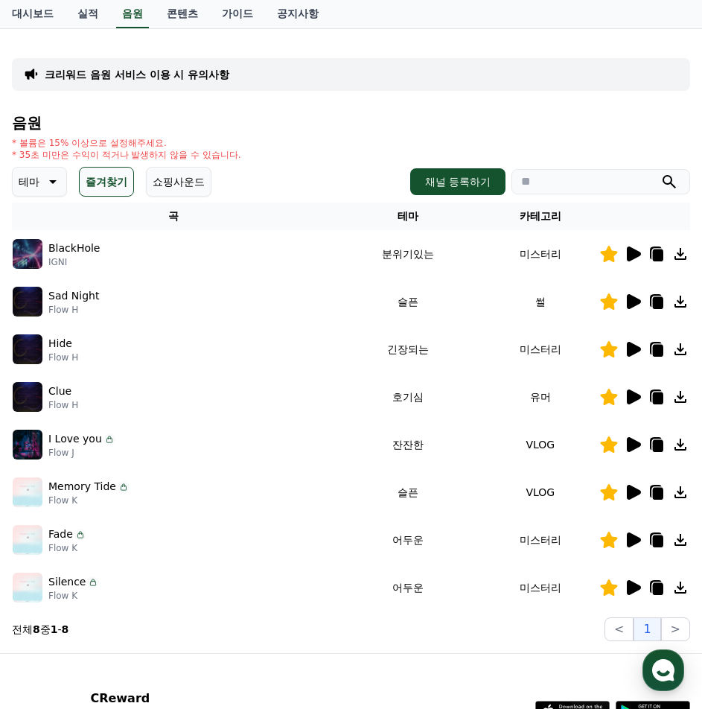
click at [631, 586] on icon at bounding box center [634, 587] width 14 height 15
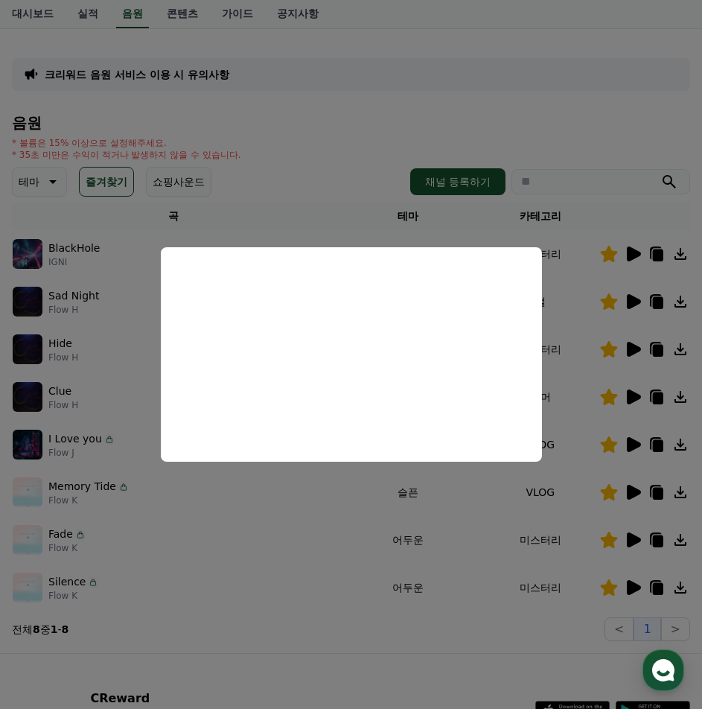
click at [106, 257] on button "close modal" at bounding box center [351, 354] width 702 height 709
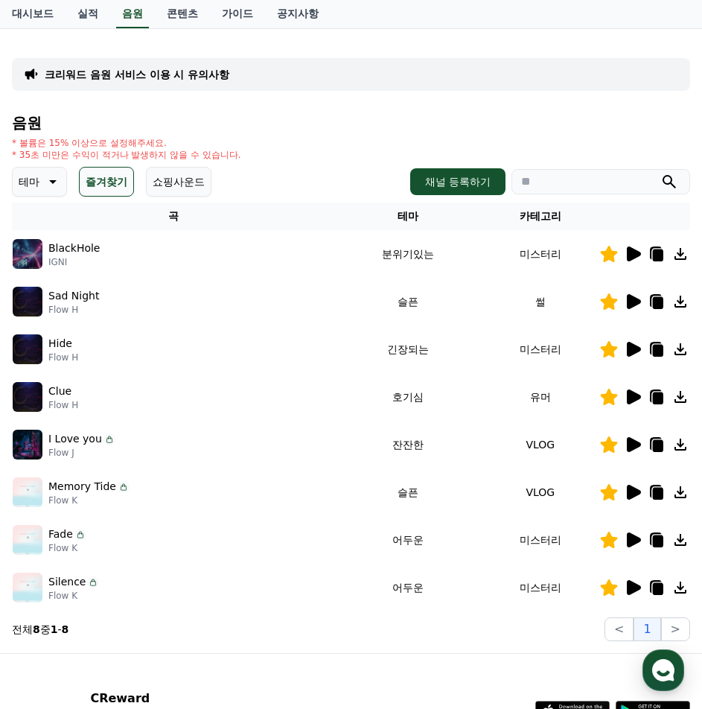
click at [628, 252] on icon at bounding box center [634, 253] width 14 height 15
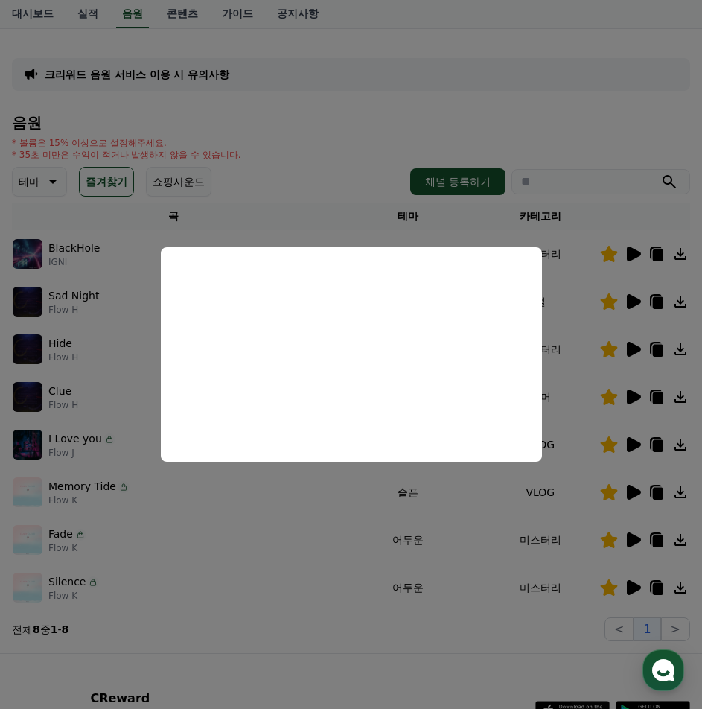
click at [105, 327] on button "close modal" at bounding box center [351, 354] width 702 height 709
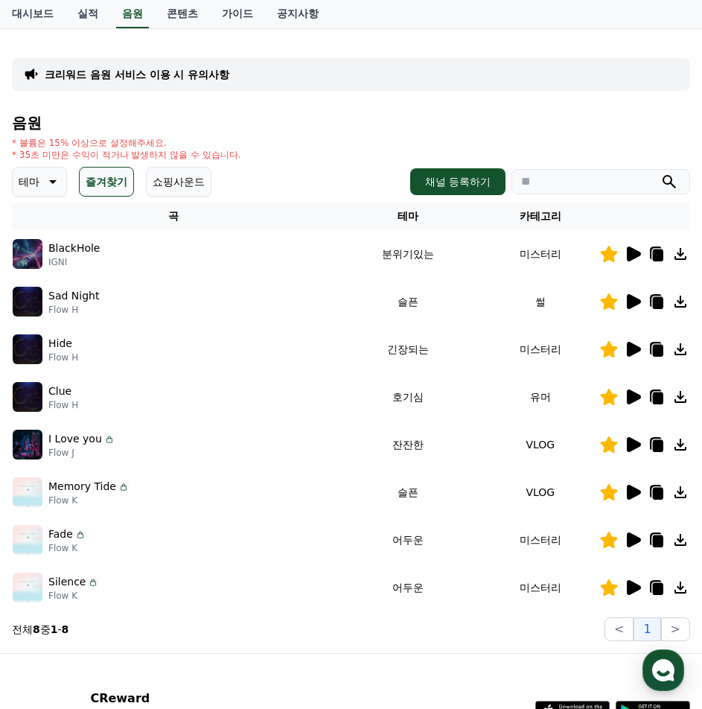
click at [54, 177] on icon at bounding box center [51, 182] width 18 height 18
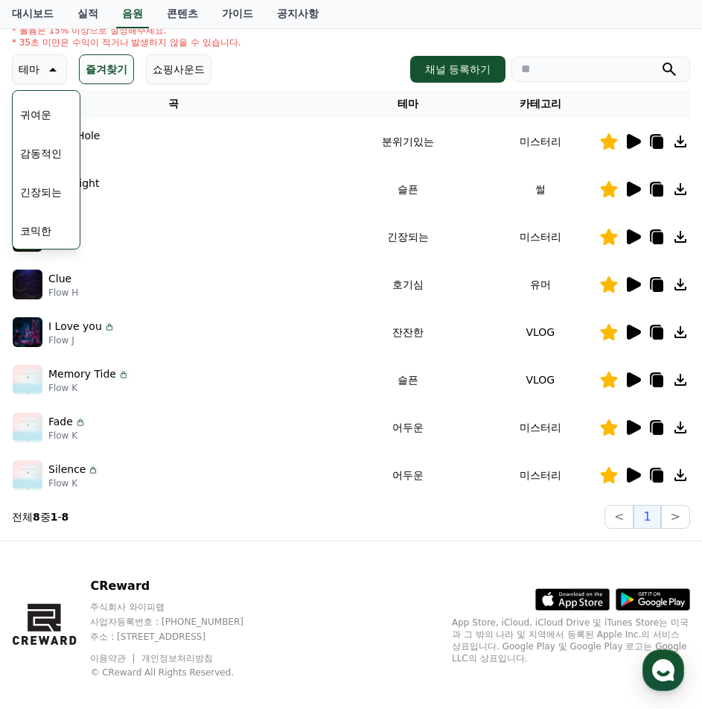
scroll to position [204, 0]
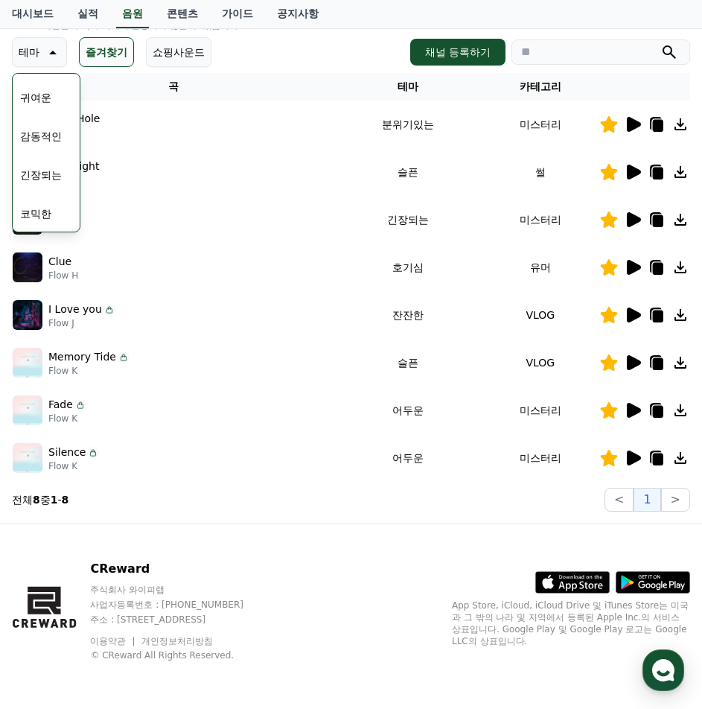
click at [45, 174] on button "긴장되는" at bounding box center [41, 175] width 54 height 33
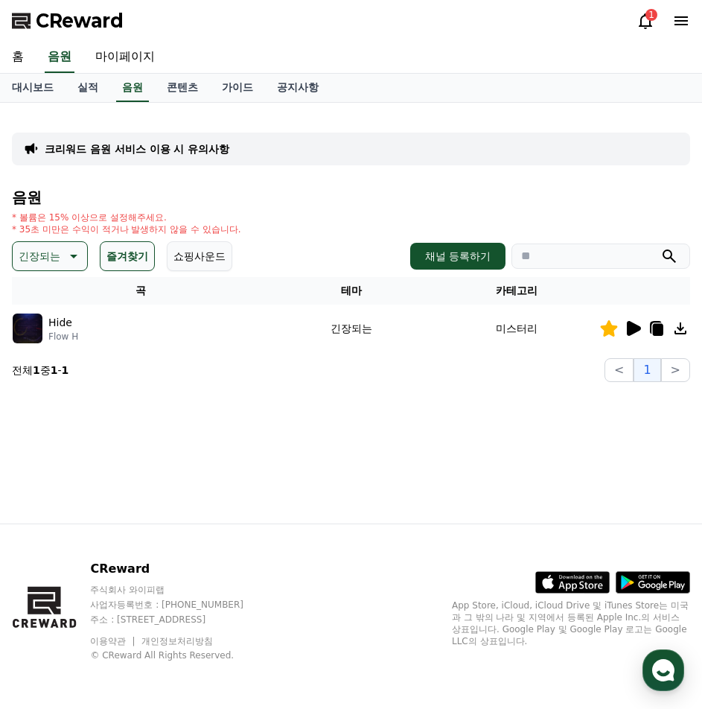
click at [138, 249] on button "즐겨찾기" at bounding box center [127, 256] width 55 height 30
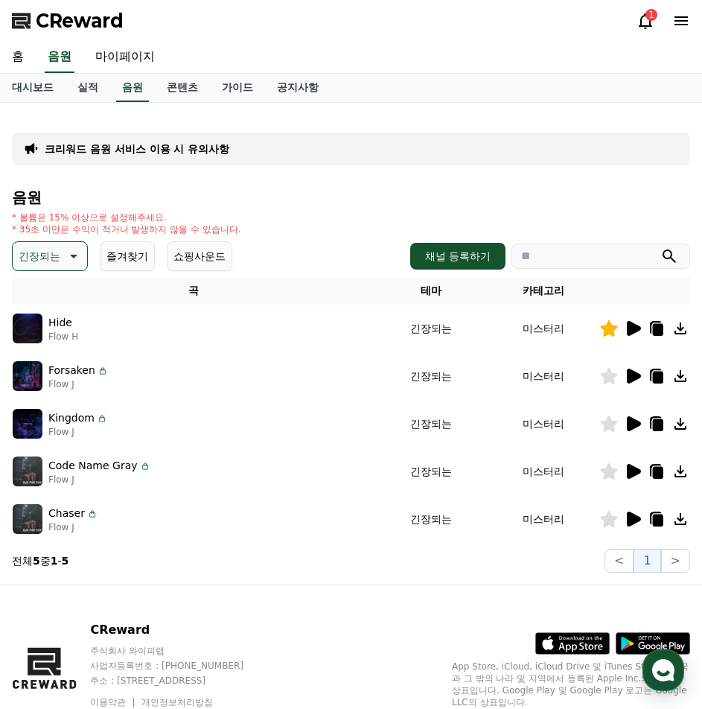
click at [638, 421] on icon at bounding box center [633, 424] width 18 height 18
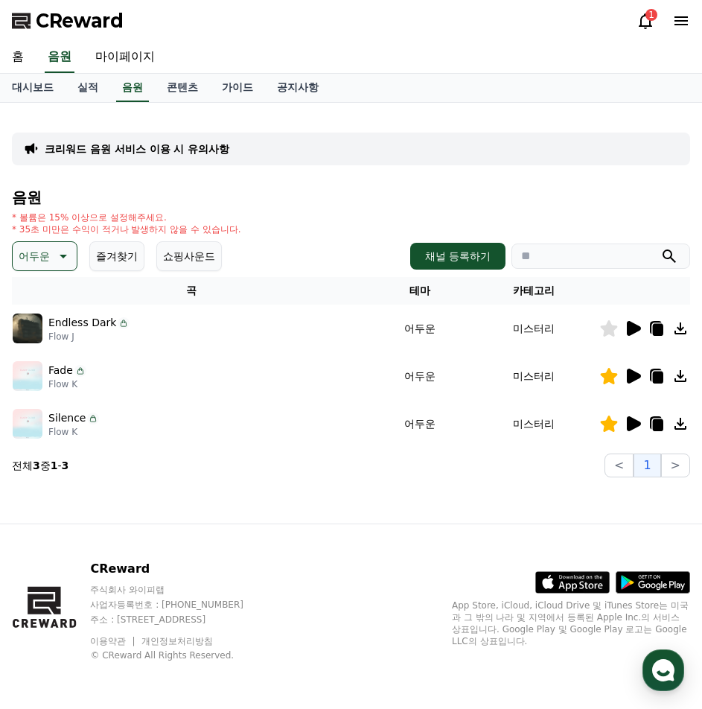
click at [639, 331] on icon at bounding box center [633, 328] width 18 height 18
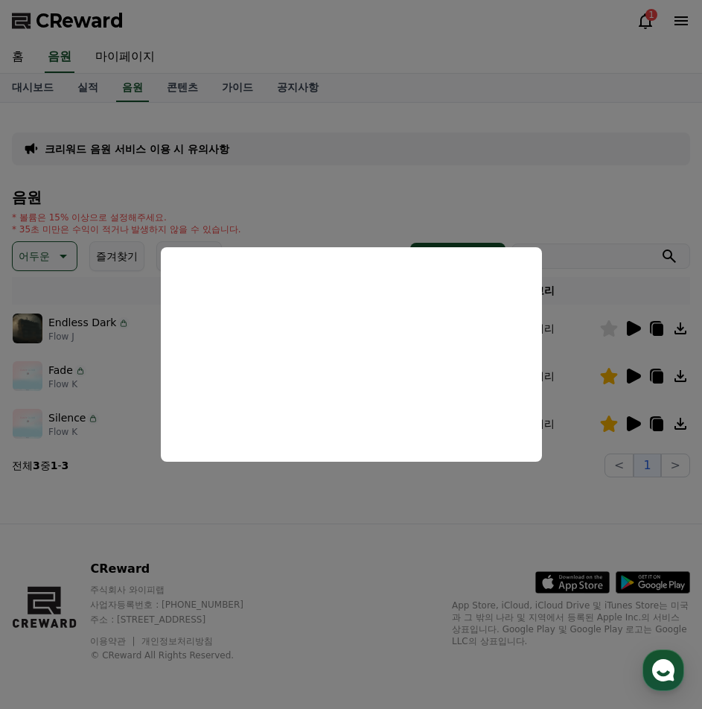
click at [69, 263] on button "close modal" at bounding box center [351, 354] width 702 height 709
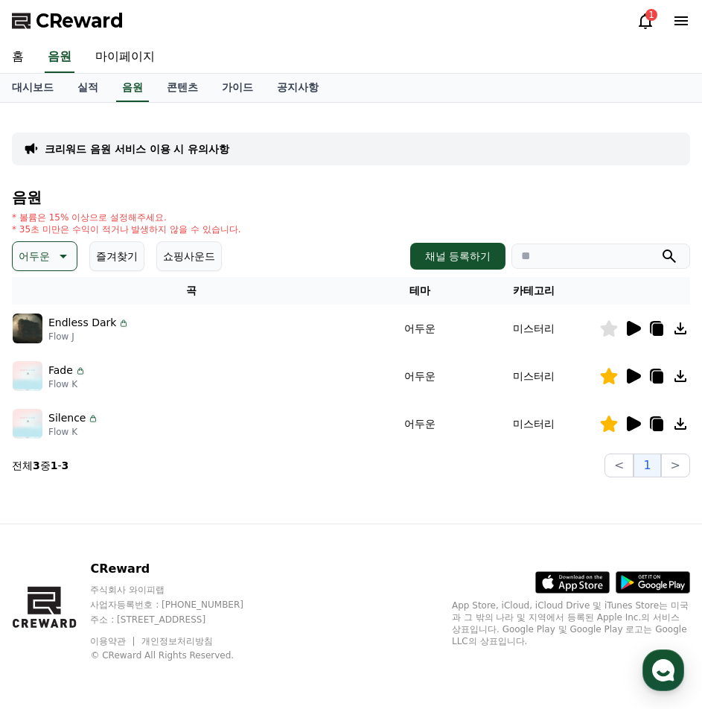
click at [62, 264] on icon at bounding box center [62, 256] width 18 height 18
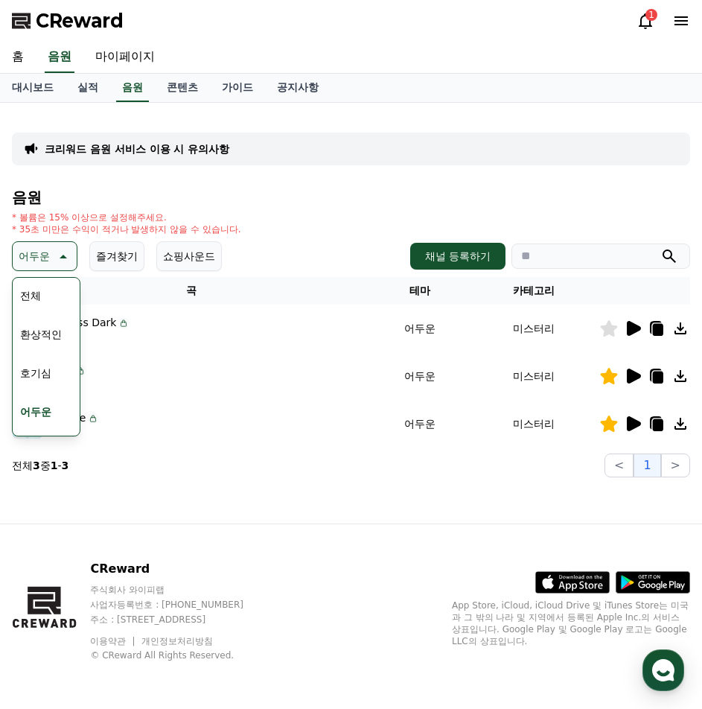
click at [45, 368] on button "호기심" at bounding box center [35, 373] width 43 height 33
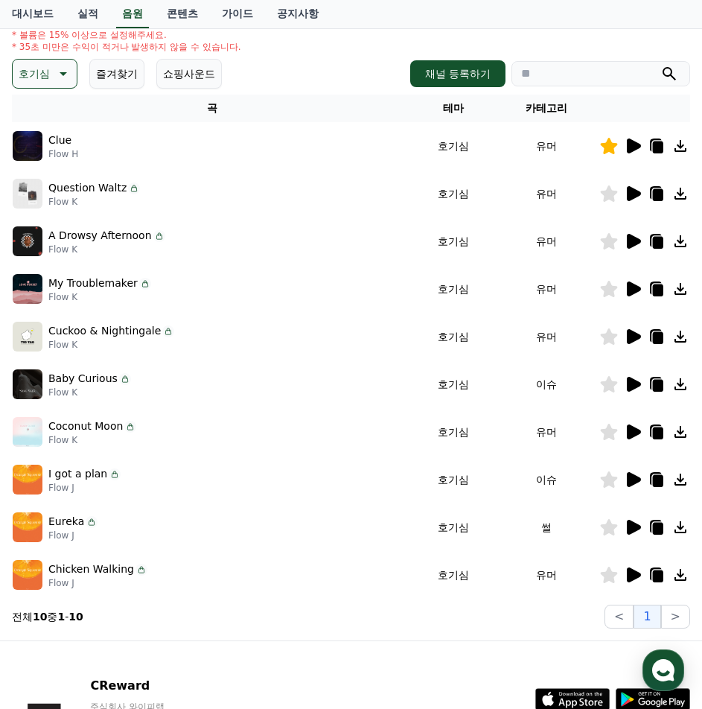
scroll to position [299, 0]
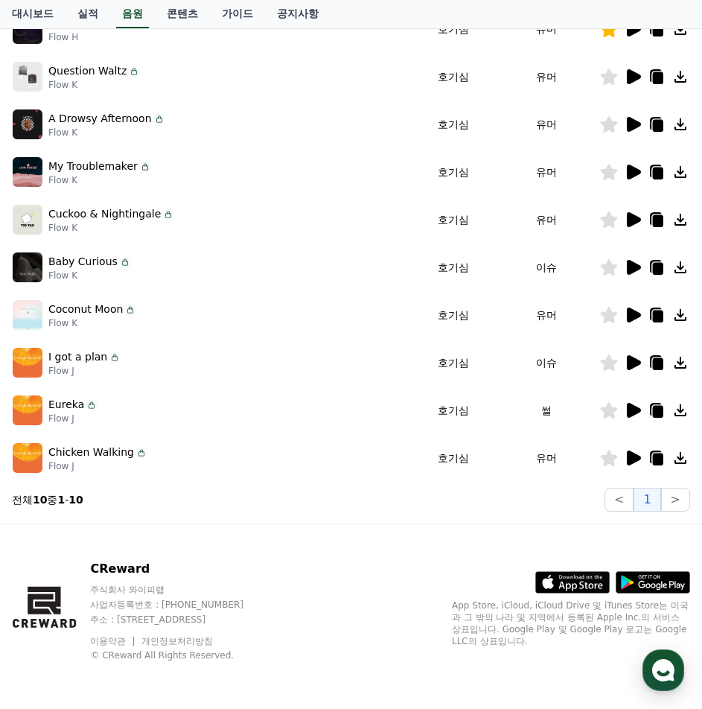
click at [636, 414] on icon at bounding box center [634, 410] width 14 height 15
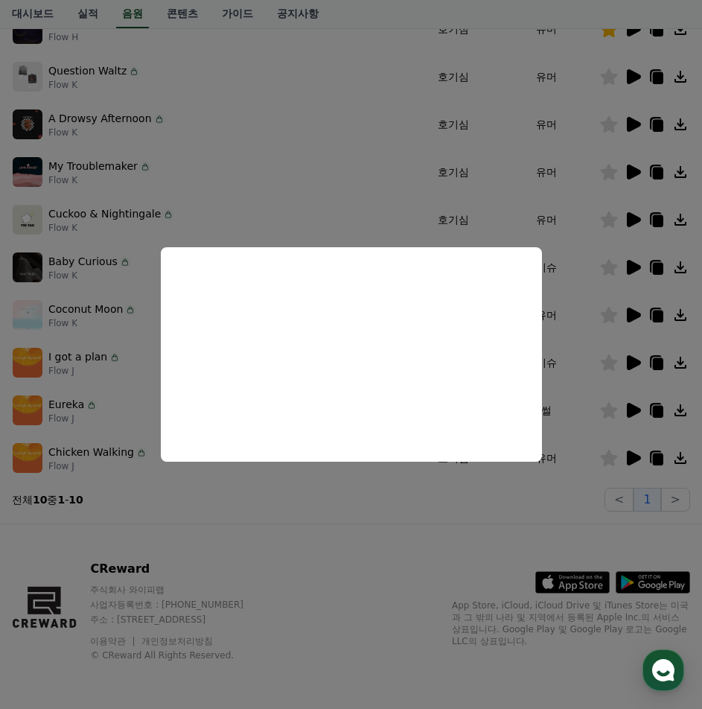
click at [217, 537] on button "close modal" at bounding box center [351, 354] width 702 height 709
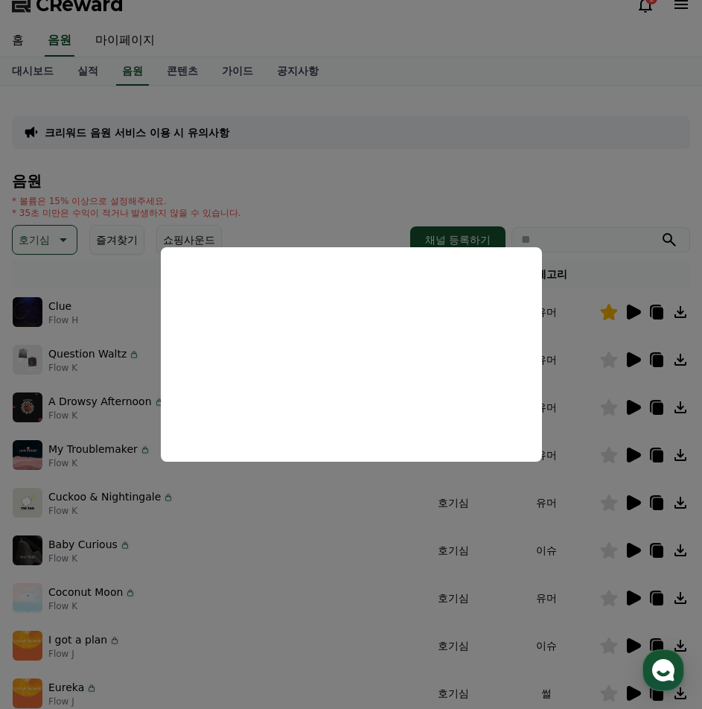
scroll to position [0, 0]
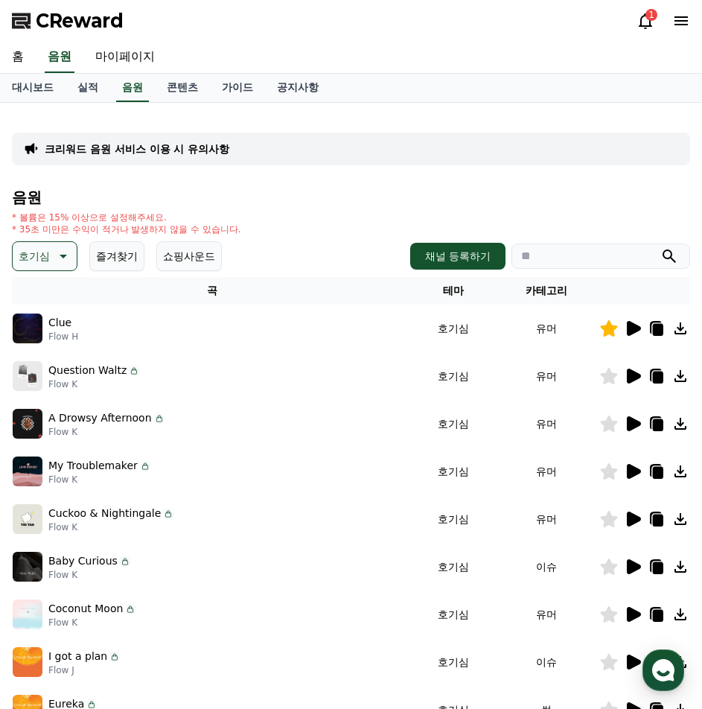
click at [48, 252] on p "호기심" at bounding box center [34, 256] width 31 height 21
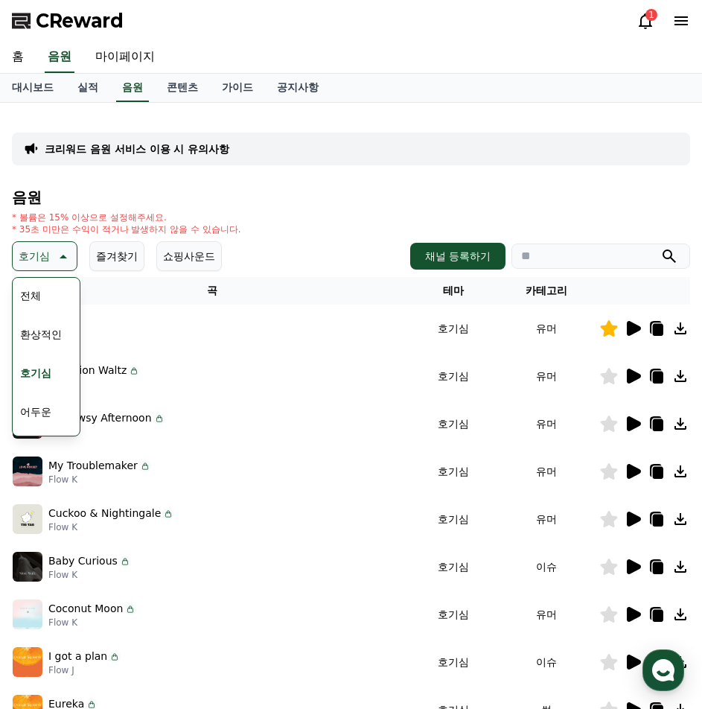
scroll to position [74, 0]
click at [39, 415] on button "통통튀는" at bounding box center [41, 414] width 54 height 33
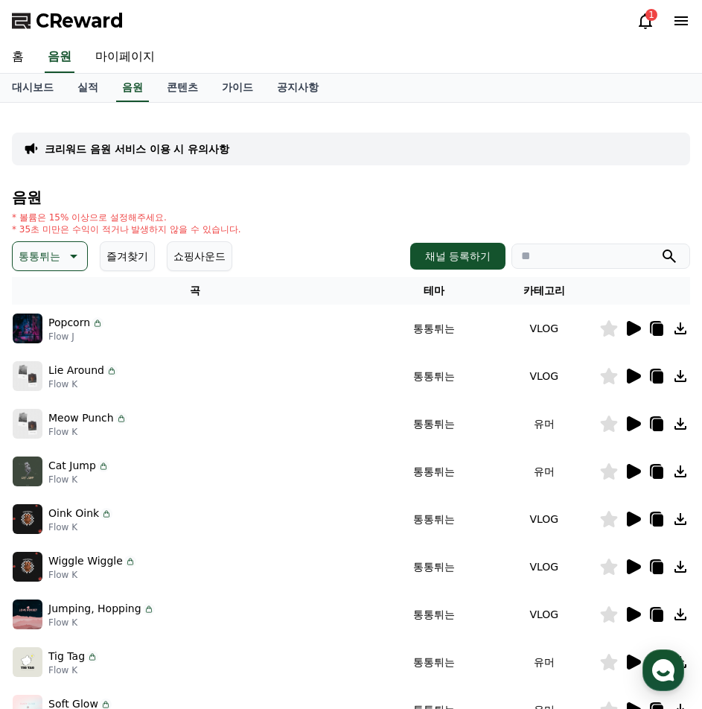
click at [629, 326] on icon at bounding box center [634, 328] width 14 height 15
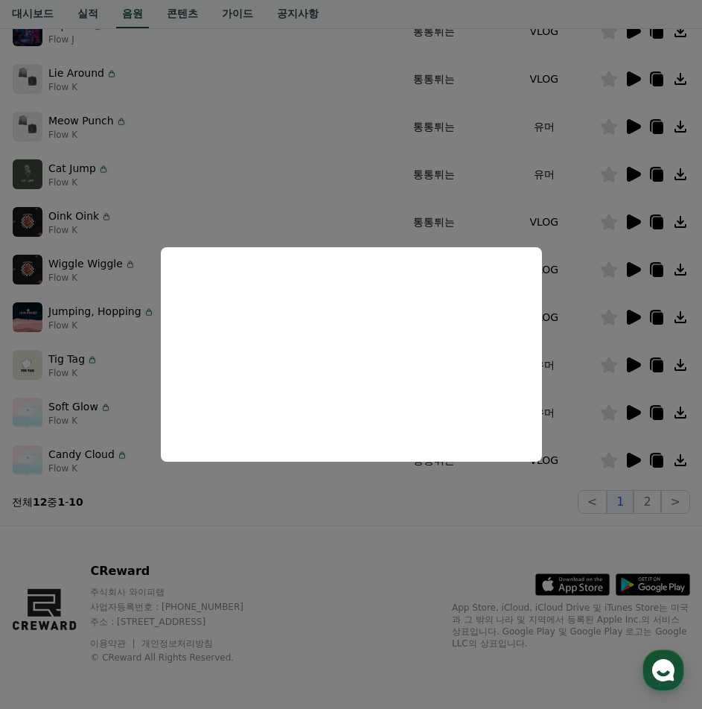
scroll to position [299, 0]
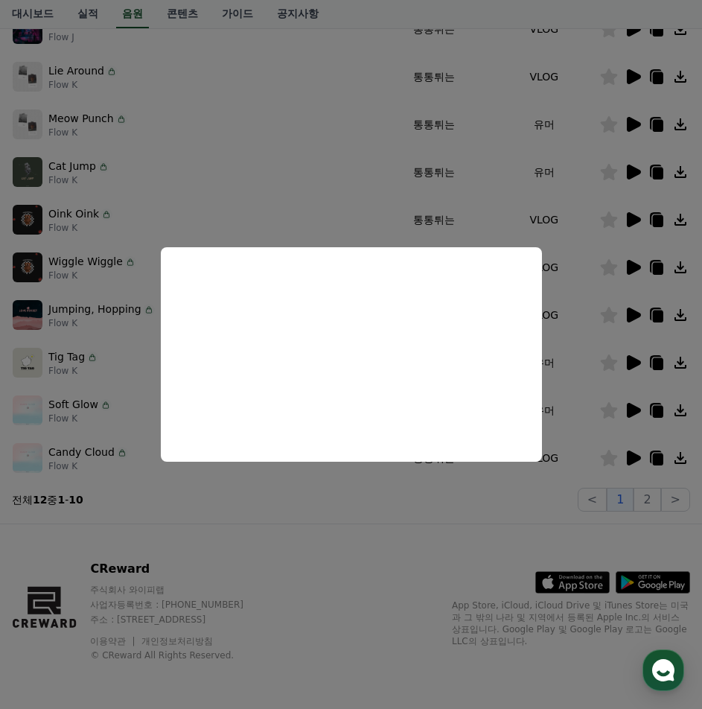
click at [646, 491] on button "close modal" at bounding box center [351, 354] width 702 height 709
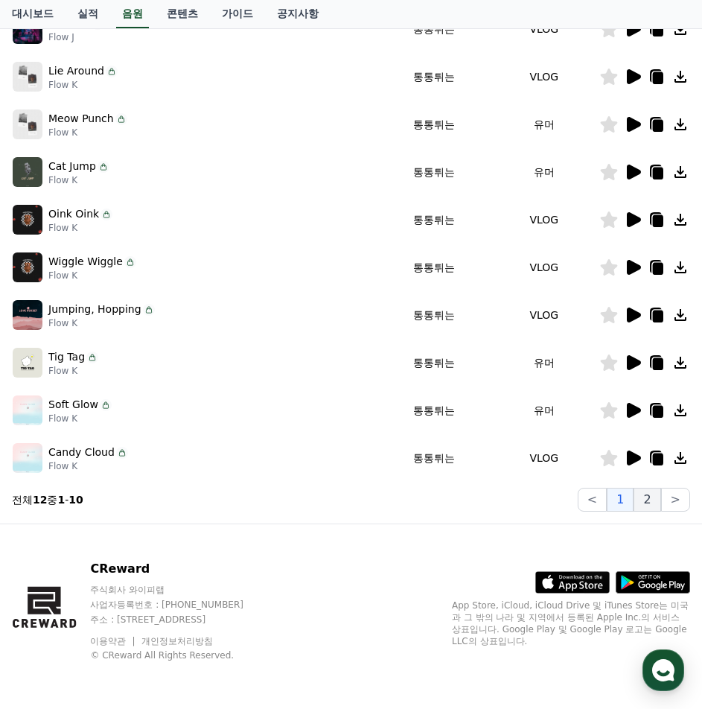
click at [653, 495] on button "2" at bounding box center [647, 500] width 27 height 24
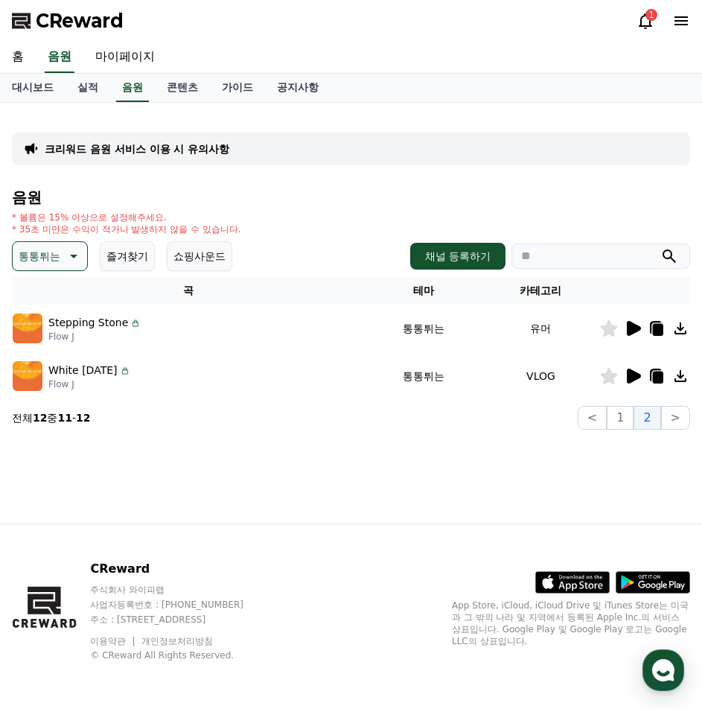
click at [61, 252] on button "통통튀는" at bounding box center [50, 256] width 76 height 30
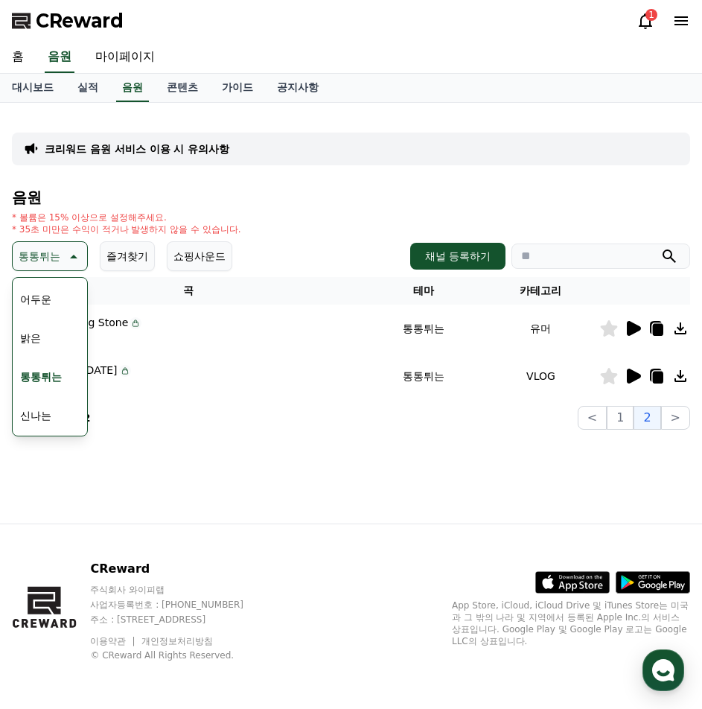
scroll to position [149, 0]
click at [47, 383] on button "신나는" at bounding box center [35, 379] width 43 height 33
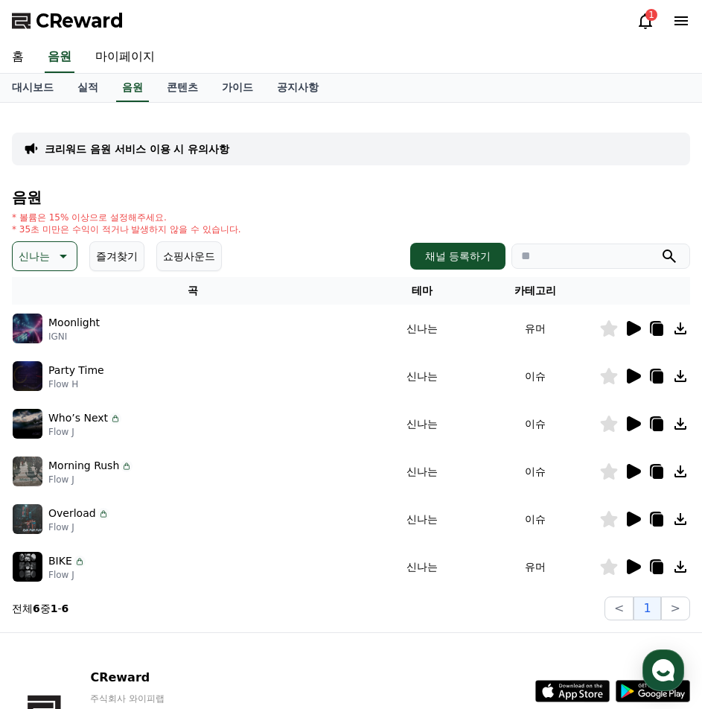
click at [42, 261] on p "신나는" at bounding box center [34, 256] width 31 height 21
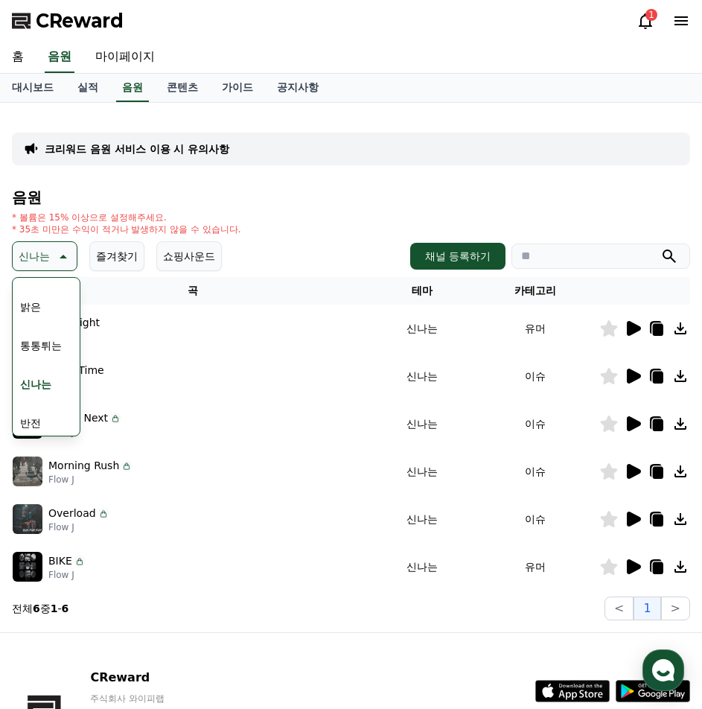
scroll to position [149, 0]
click at [41, 414] on button "반전" at bounding box center [30, 417] width 33 height 33
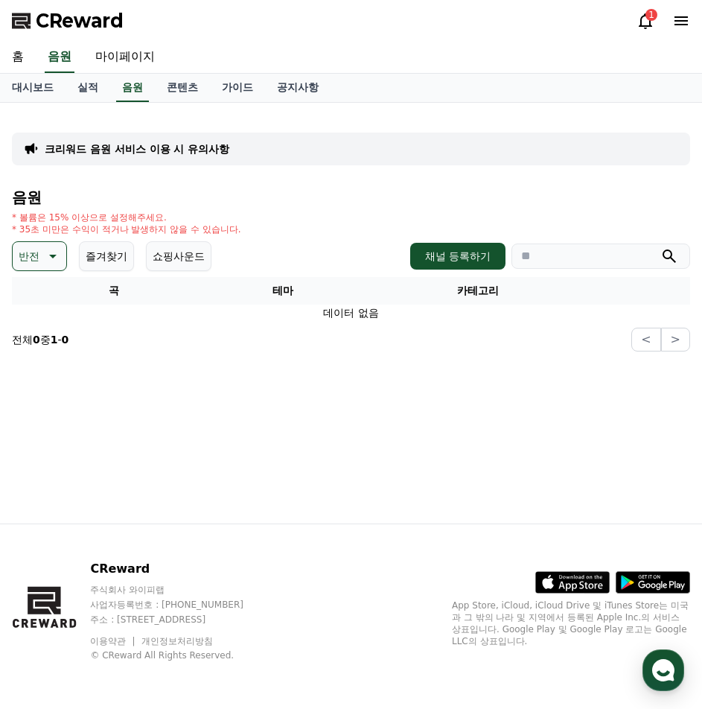
click at [50, 252] on icon at bounding box center [51, 256] width 18 height 18
click at [45, 388] on button "즐거움" at bounding box center [35, 384] width 43 height 33
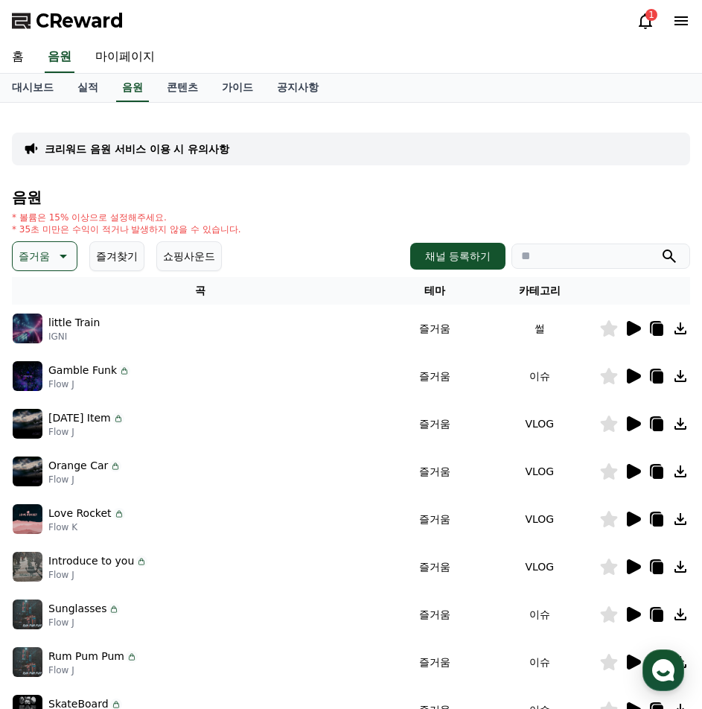
click at [49, 265] on p "즐거움" at bounding box center [34, 256] width 31 height 21
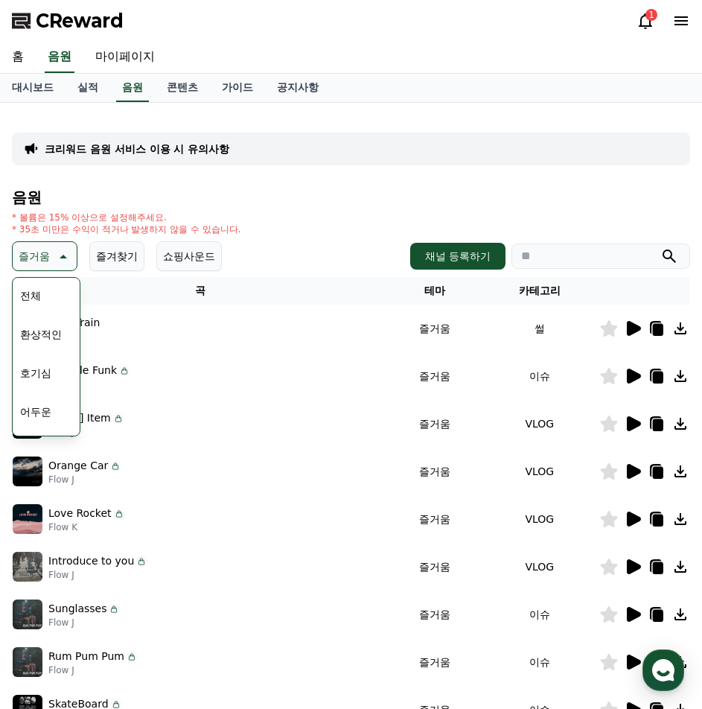
scroll to position [74, 0]
click at [52, 342] on button "어두운" at bounding box center [35, 337] width 43 height 33
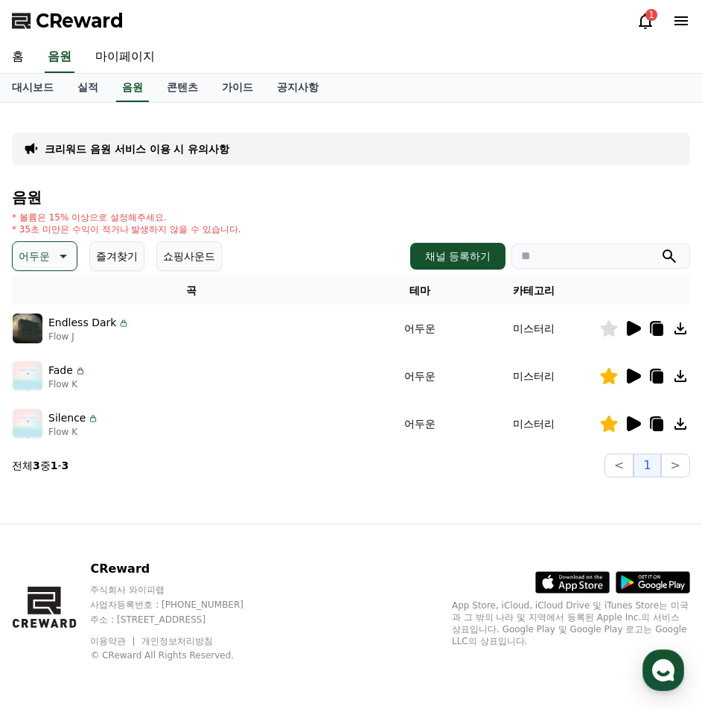
click at [68, 261] on icon at bounding box center [62, 256] width 18 height 18
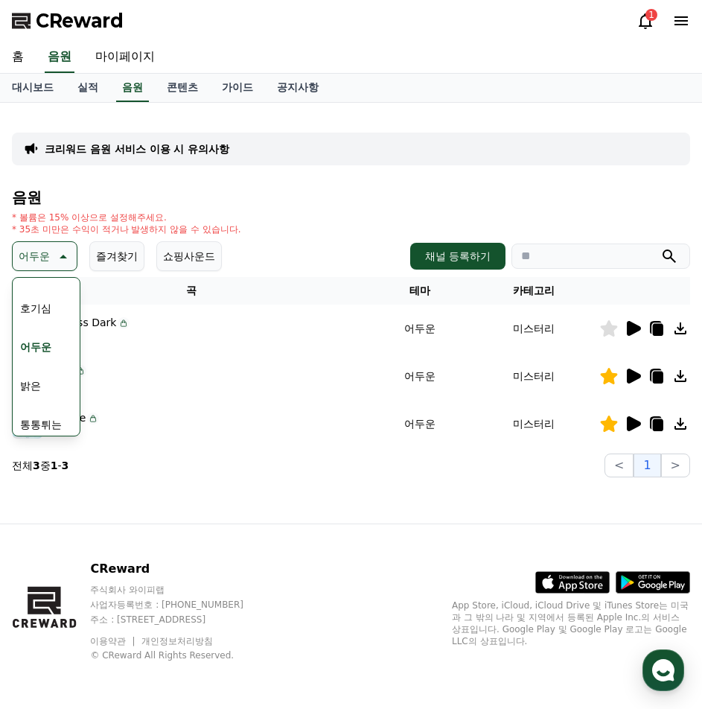
scroll to position [149, 0]
click at [46, 377] on button "신나는" at bounding box center [35, 379] width 43 height 33
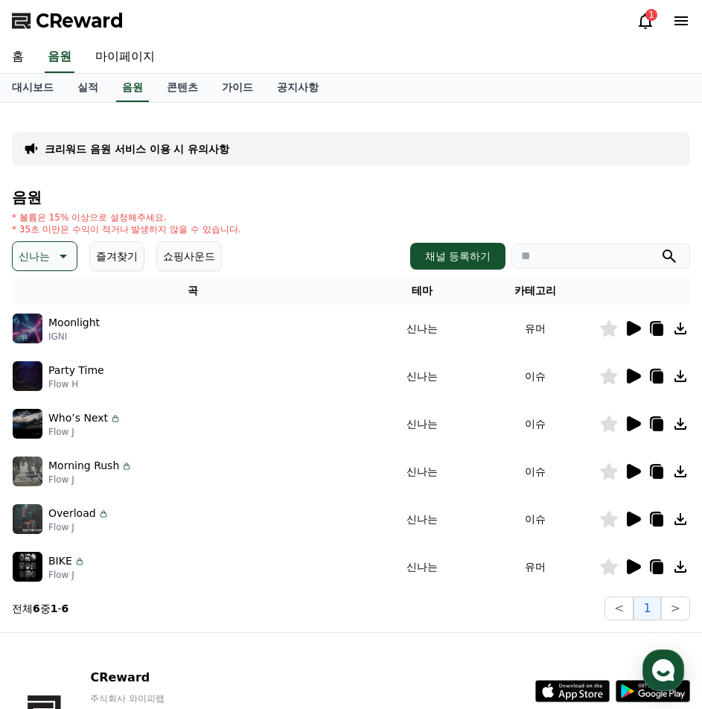
click at [631, 475] on icon at bounding box center [634, 471] width 14 height 15
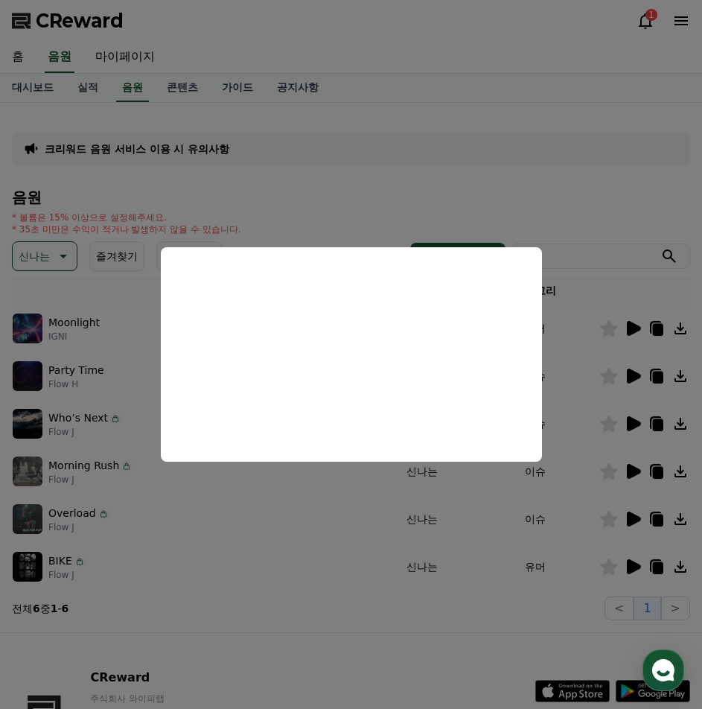
click at [295, 530] on button "close modal" at bounding box center [351, 354] width 702 height 709
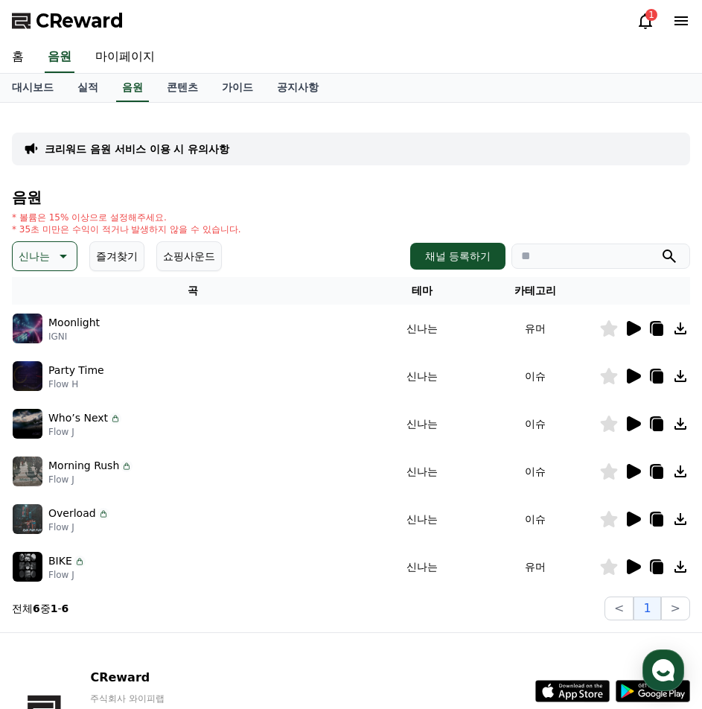
click at [62, 265] on button "신나는" at bounding box center [45, 256] width 66 height 30
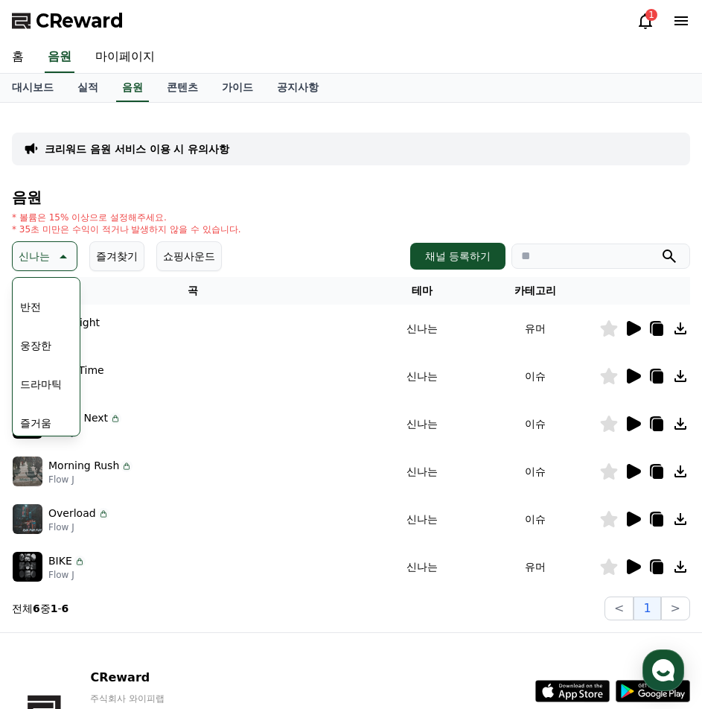
scroll to position [223, 0]
click at [36, 334] on button "반전" at bounding box center [30, 343] width 33 height 33
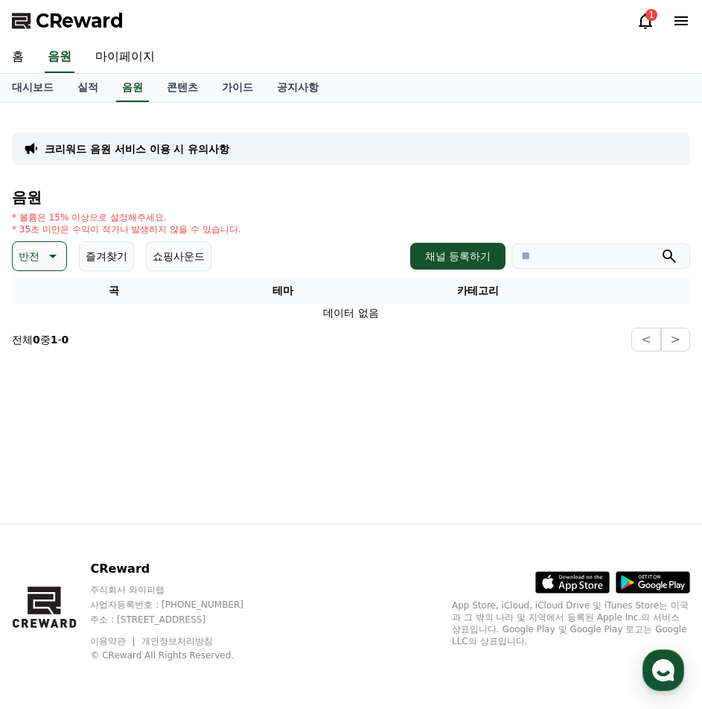
click at [57, 252] on icon at bounding box center [51, 256] width 18 height 18
click at [50, 312] on button "웅장한" at bounding box center [35, 307] width 43 height 33
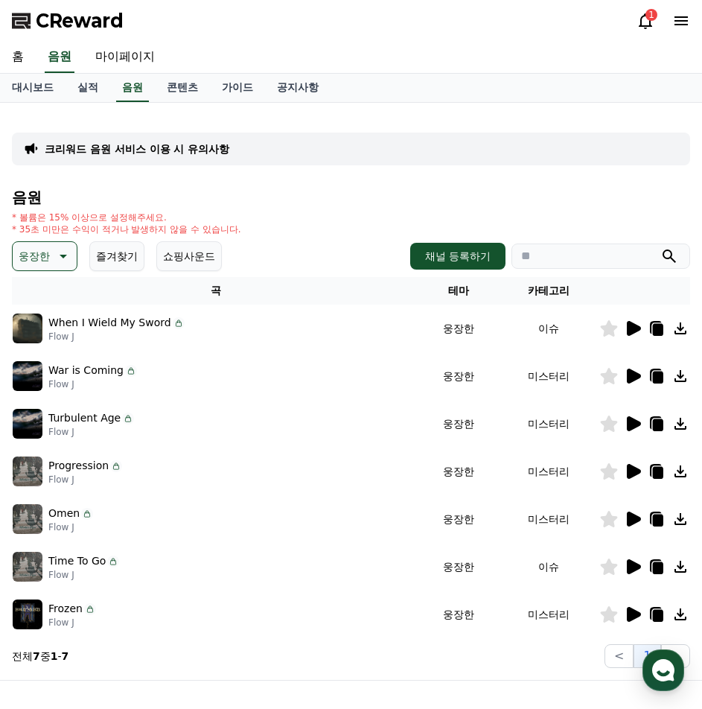
click at [634, 376] on icon at bounding box center [634, 375] width 14 height 15
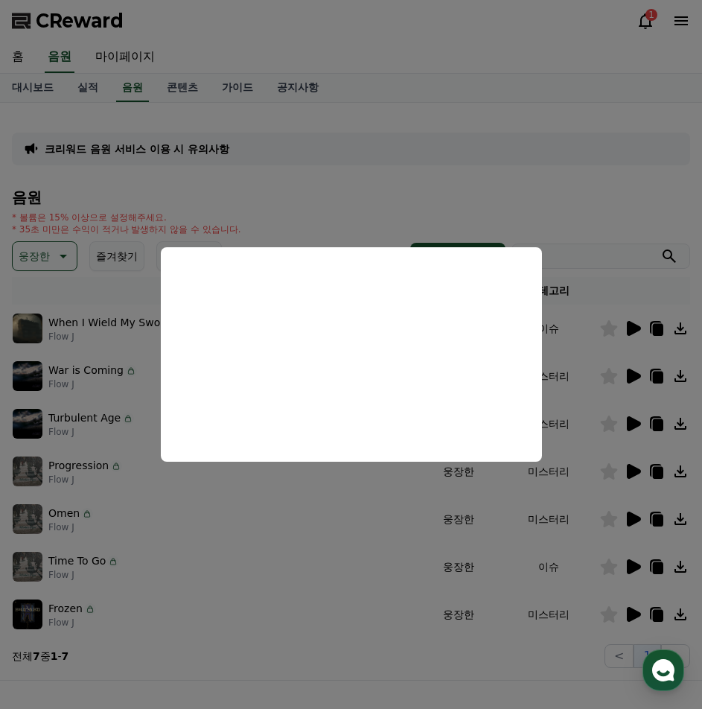
click at [630, 515] on button "close modal" at bounding box center [351, 354] width 702 height 709
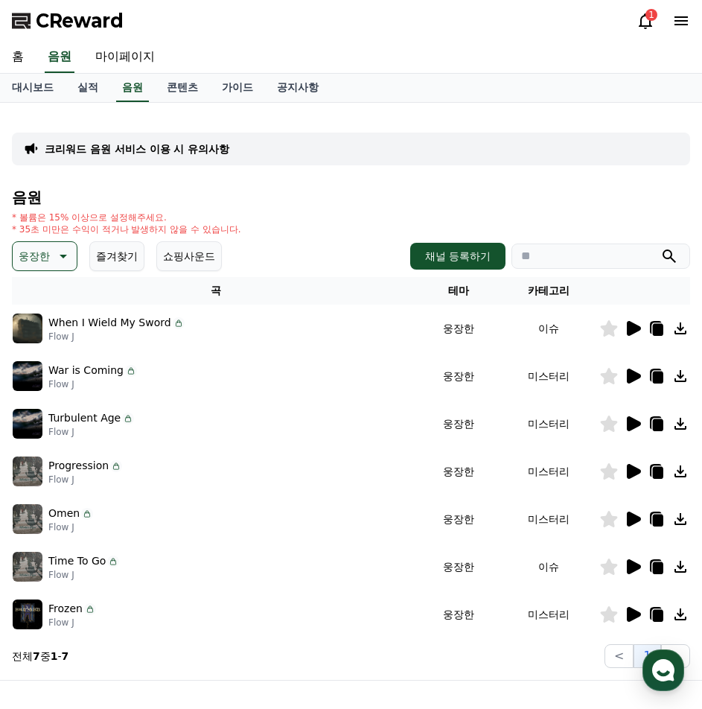
click at [638, 467] on icon at bounding box center [633, 471] width 18 height 18
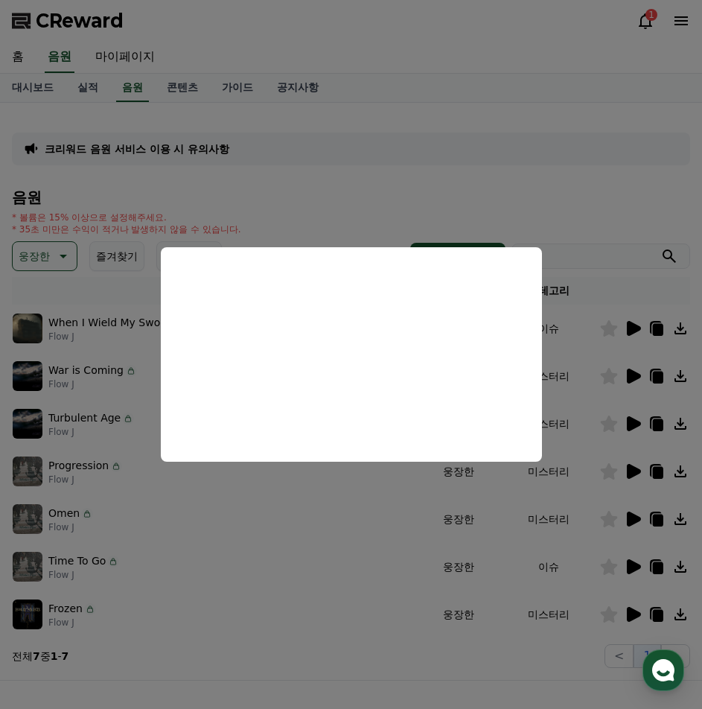
click at [633, 615] on button "close modal" at bounding box center [351, 354] width 702 height 709
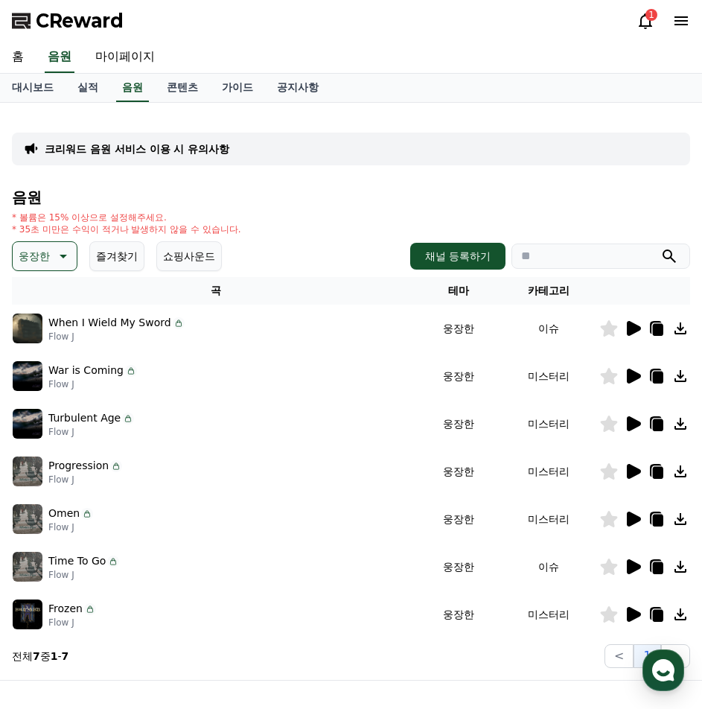
click at [626, 608] on icon at bounding box center [633, 614] width 18 height 18
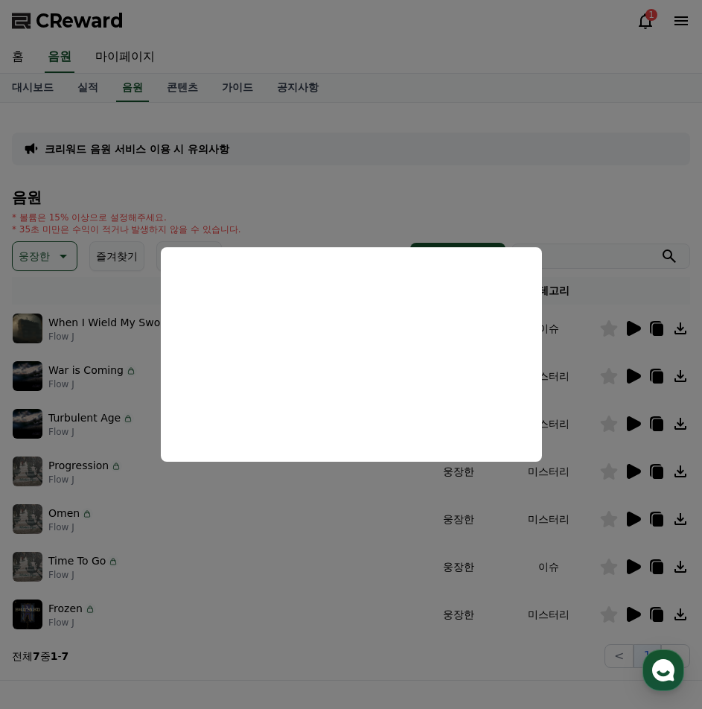
click at [636, 519] on button "close modal" at bounding box center [351, 354] width 702 height 709
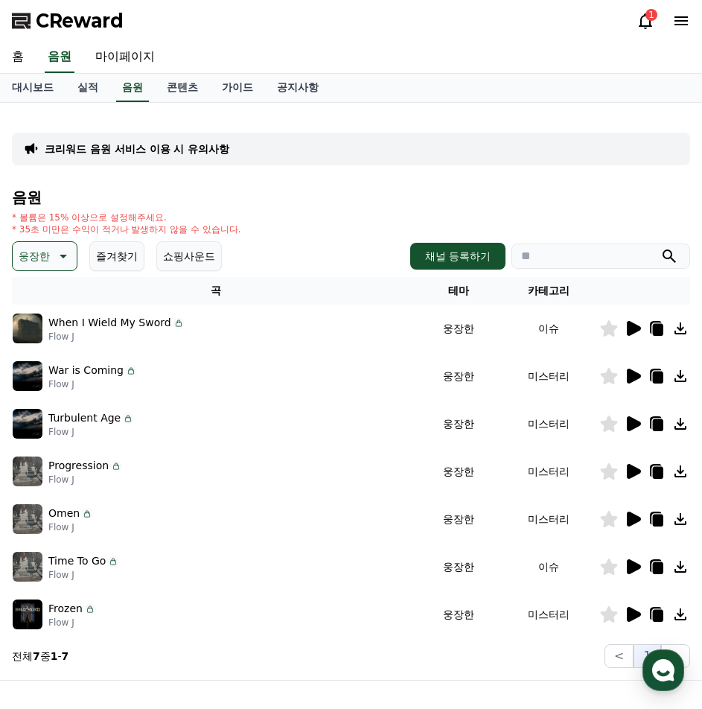
click at [638, 326] on icon at bounding box center [634, 328] width 14 height 15
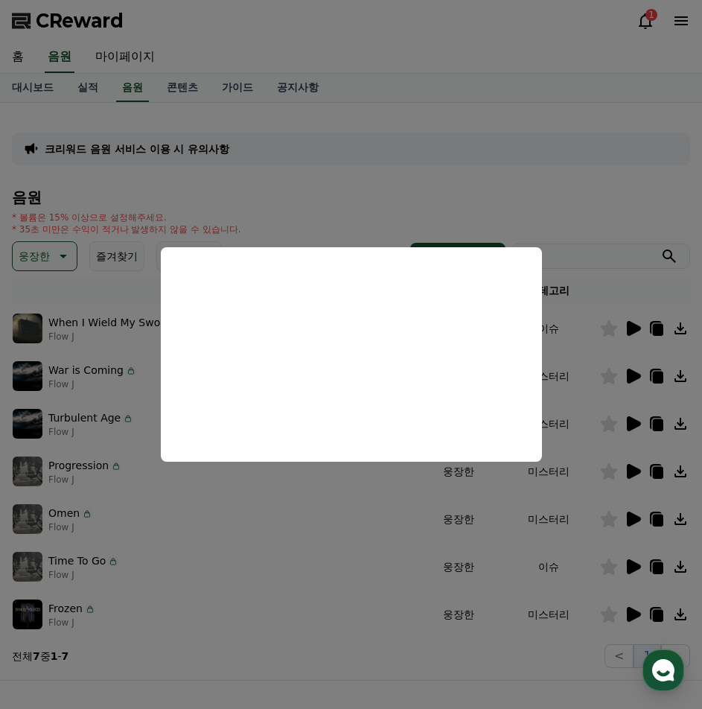
click at [305, 194] on button "close modal" at bounding box center [351, 354] width 702 height 709
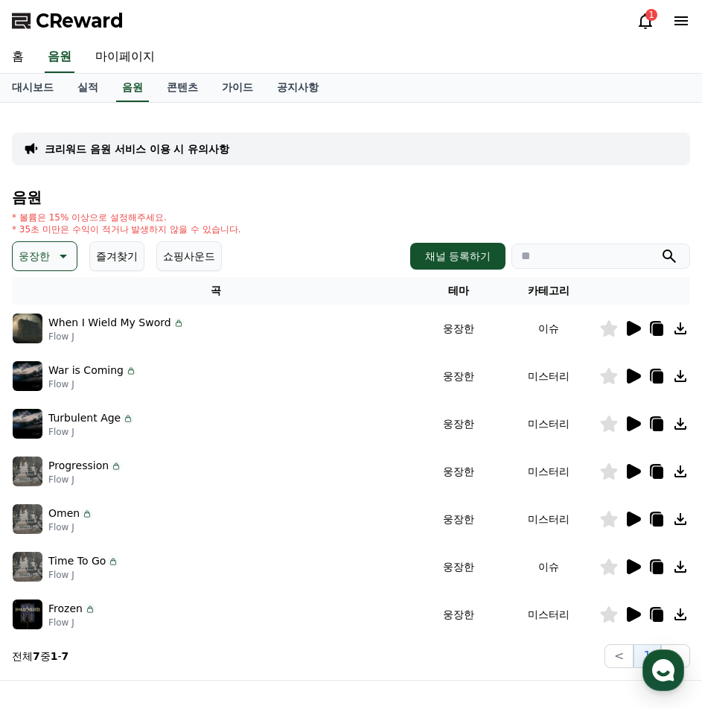
click at [322, 54] on div "홈 음원 마이페이지" at bounding box center [351, 57] width 702 height 31
click at [121, 58] on link "마이페이지" at bounding box center [124, 57] width 83 height 31
select select "**********"
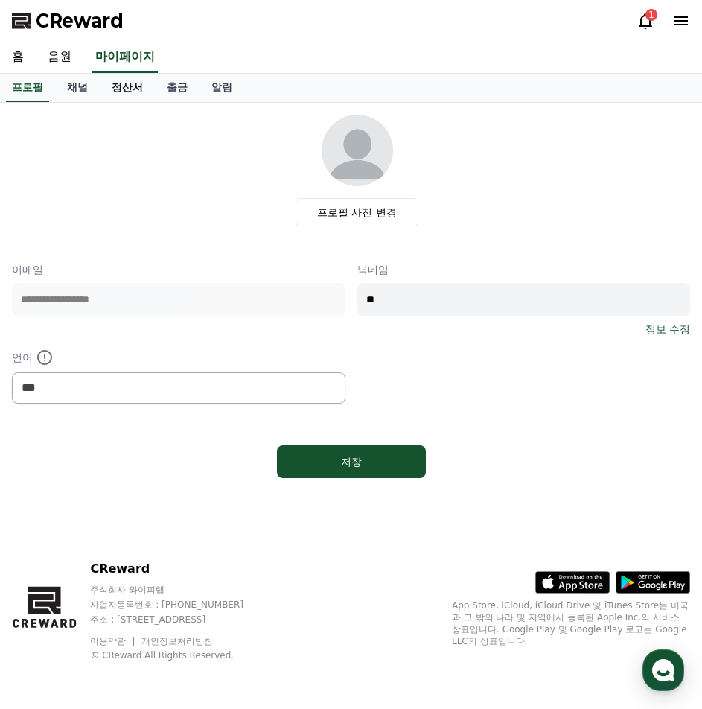
click at [129, 86] on link "정산서" at bounding box center [127, 88] width 55 height 28
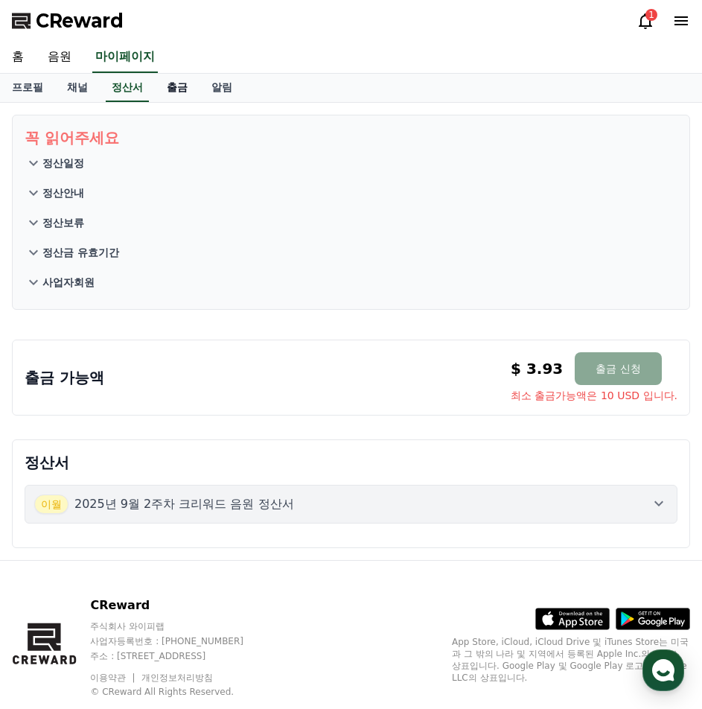
click at [167, 89] on link "출금" at bounding box center [177, 88] width 45 height 28
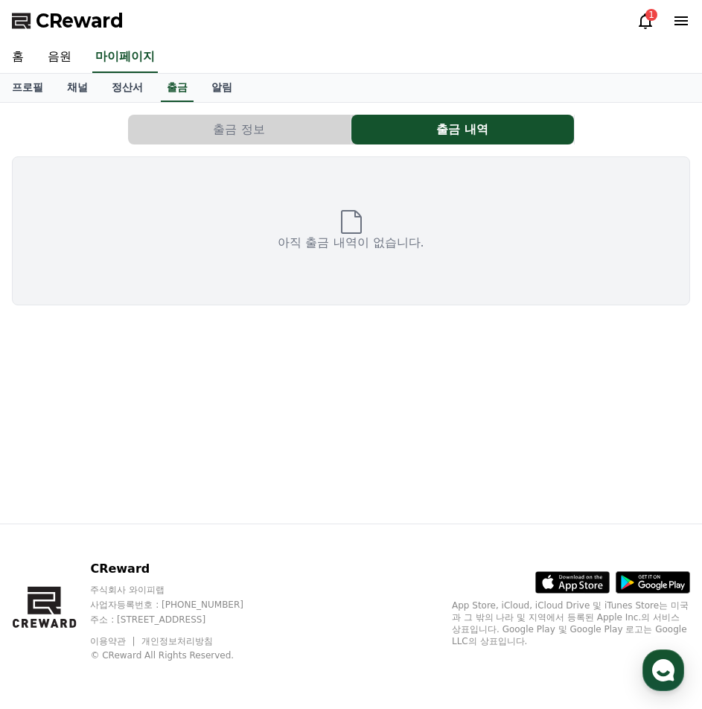
click at [255, 127] on button "출금 정보" at bounding box center [239, 130] width 223 height 30
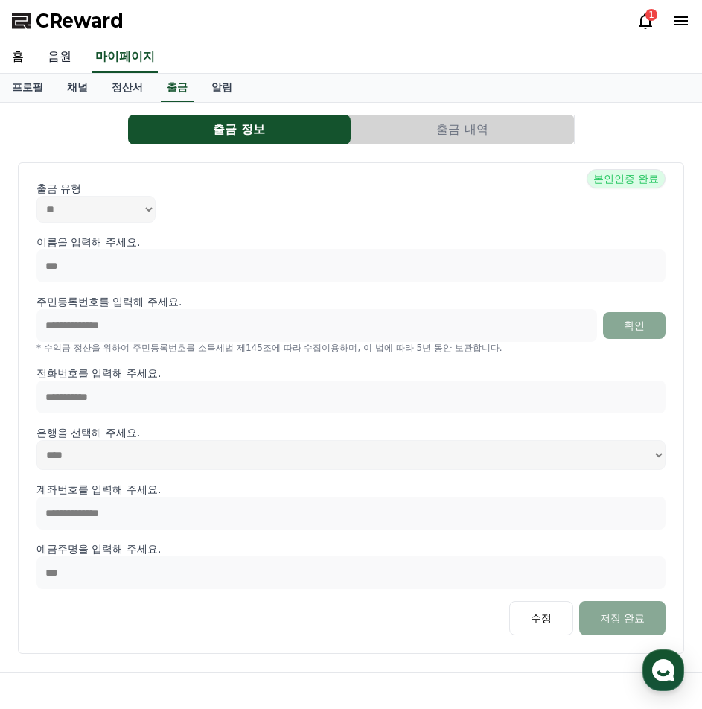
click at [67, 58] on link "음원" at bounding box center [60, 57] width 48 height 31
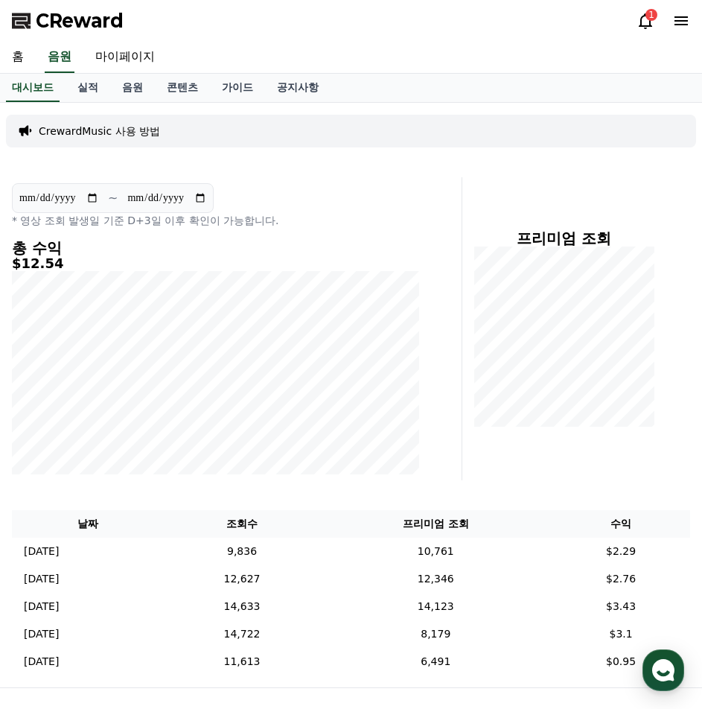
click at [645, 22] on icon at bounding box center [645, 21] width 18 height 18
